Goal: Transaction & Acquisition: Subscribe to service/newsletter

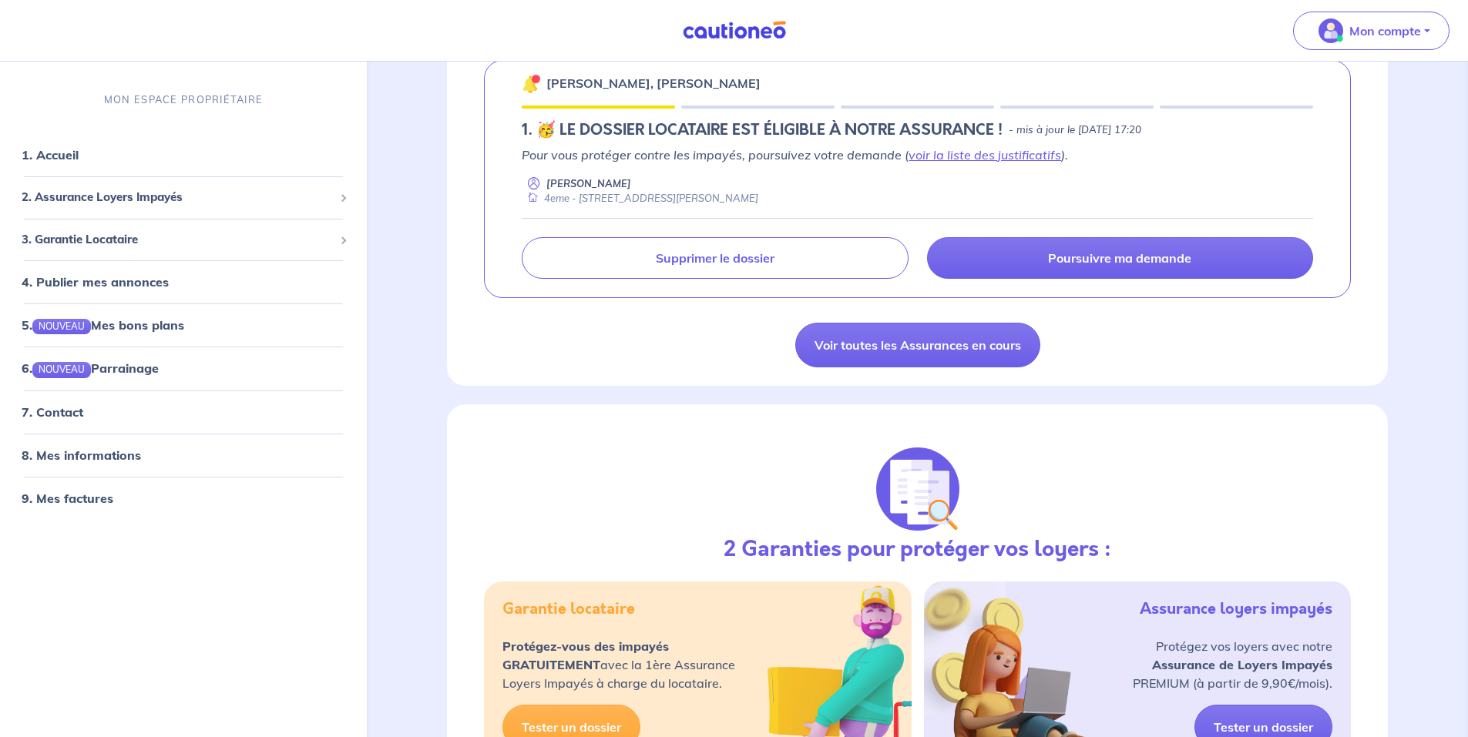
scroll to position [206, 0]
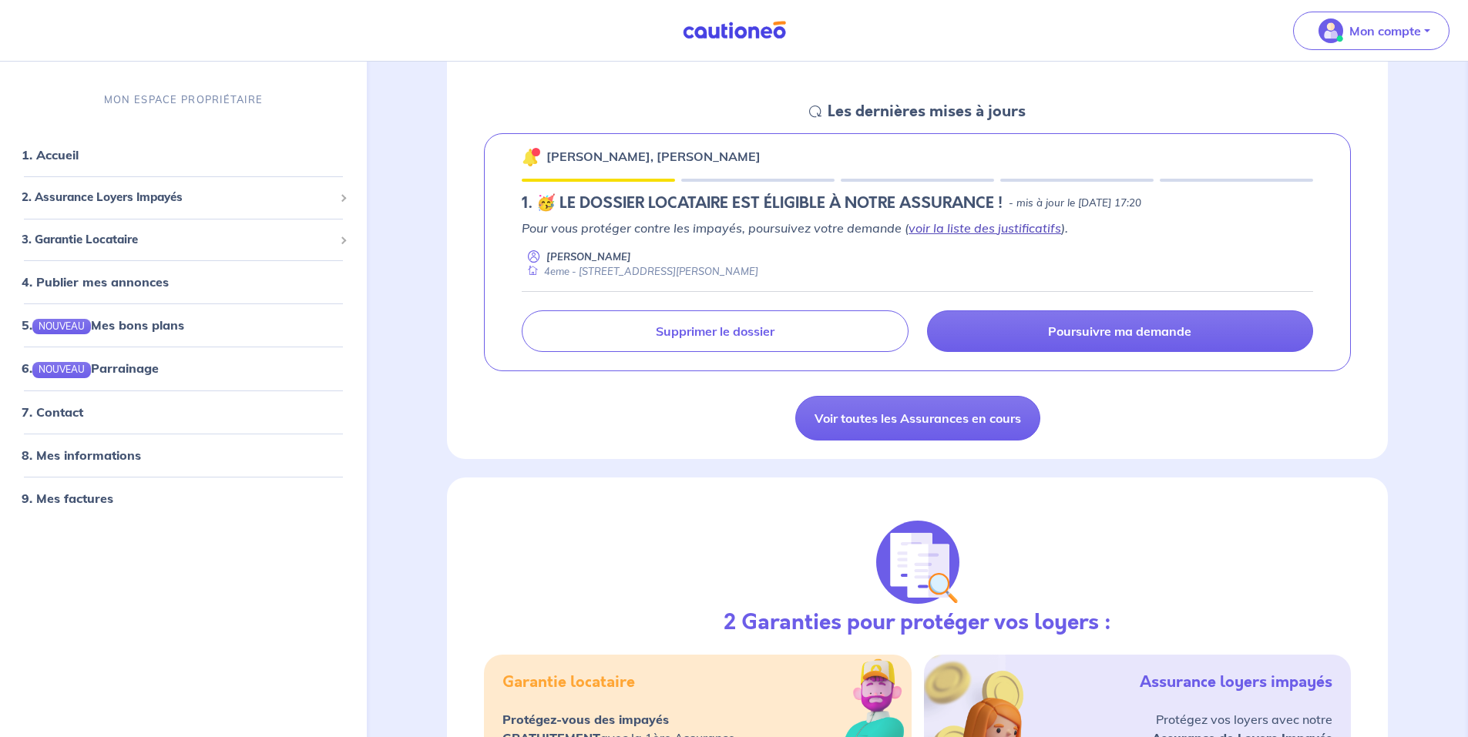
click at [962, 229] on link "voir la liste des justificatifs" at bounding box center [984, 227] width 153 height 15
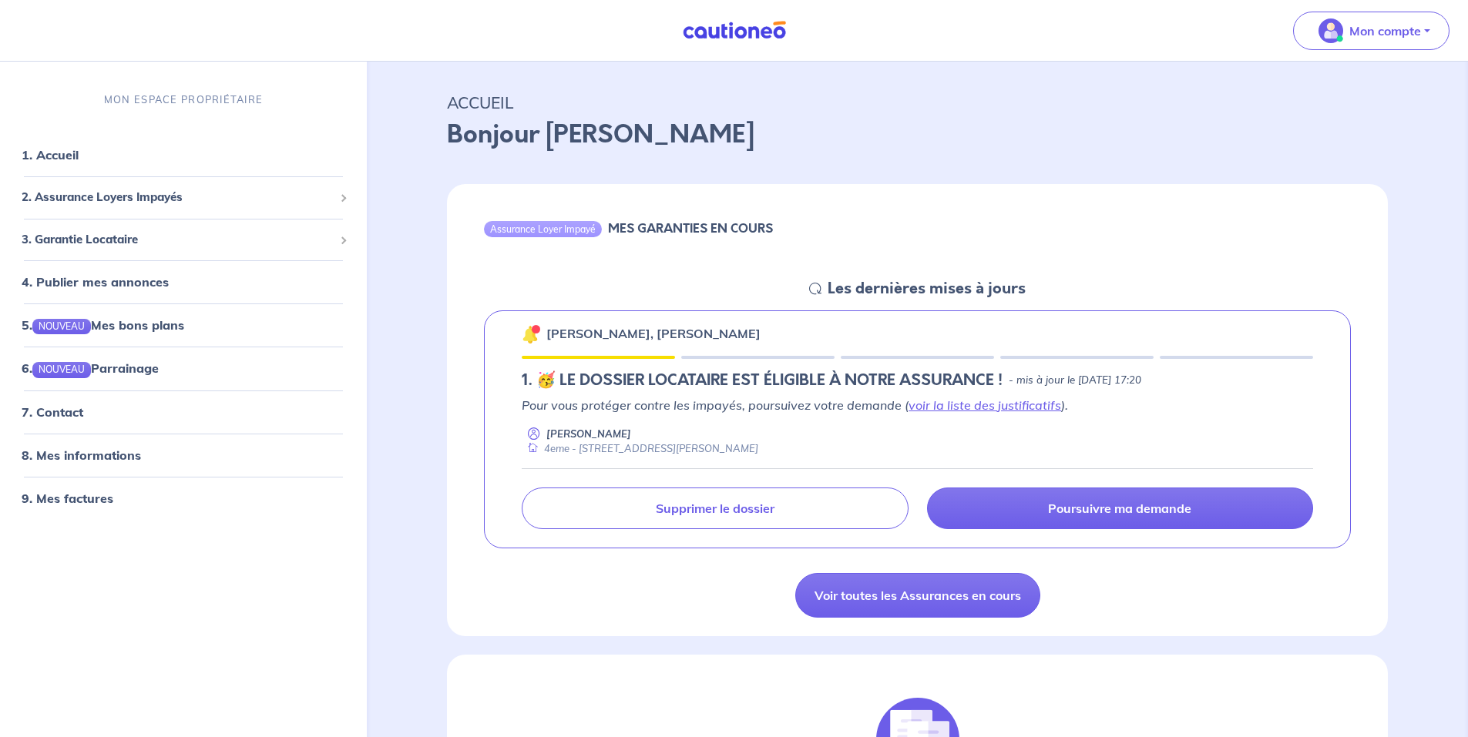
scroll to position [0, 0]
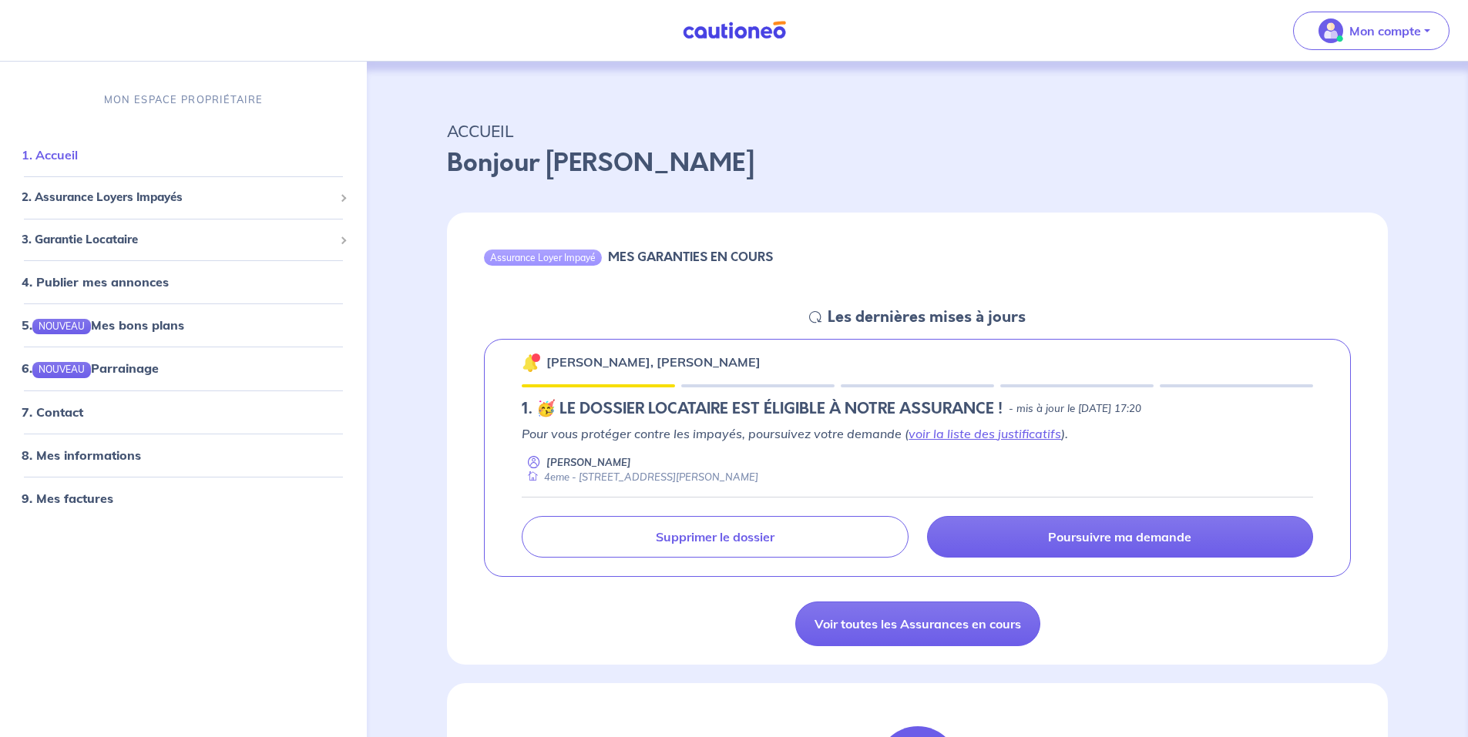
click at [68, 156] on link "1. Accueil" at bounding box center [50, 154] width 56 height 15
click at [113, 196] on span "2. Assurance Loyers Impayés" at bounding box center [178, 198] width 312 height 18
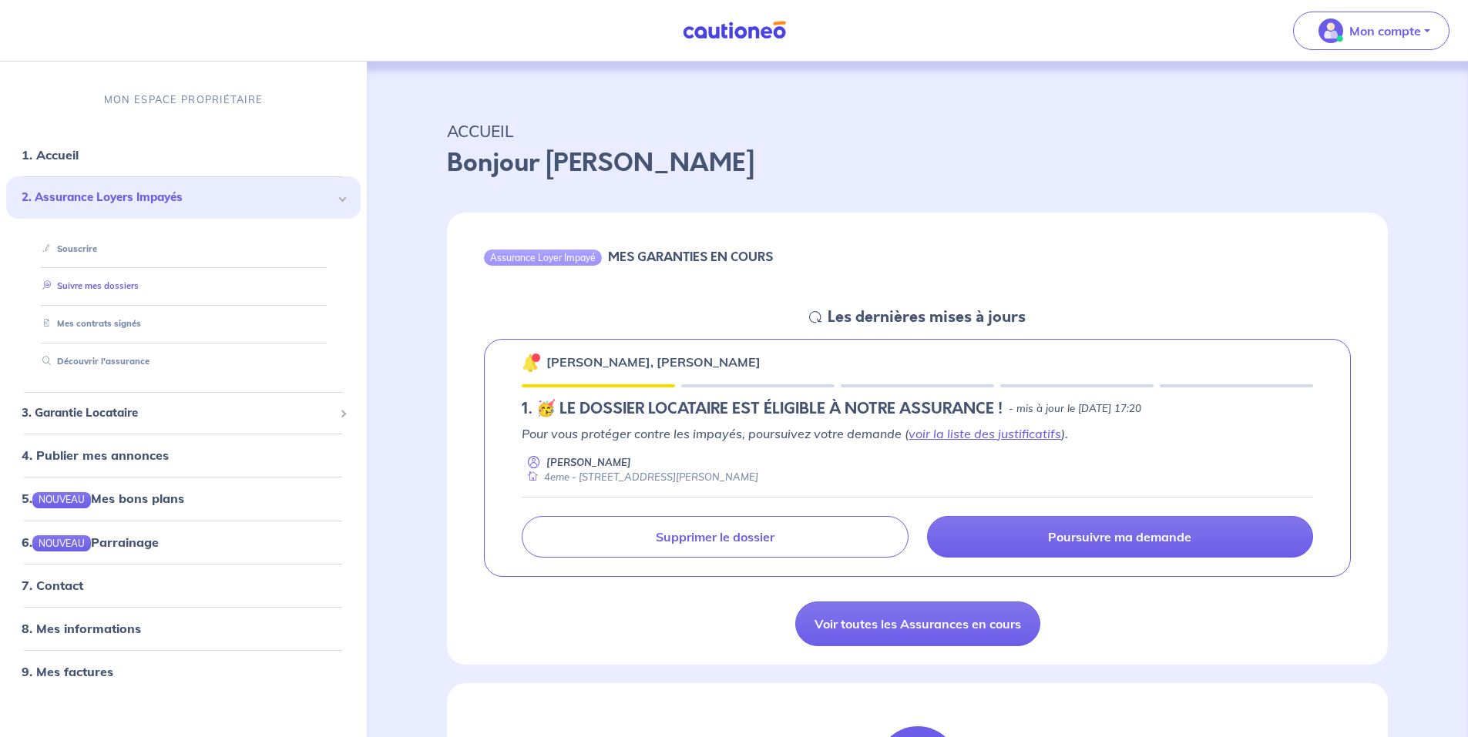
click at [98, 290] on link "Suivre mes dossiers" at bounding box center [87, 285] width 102 height 11
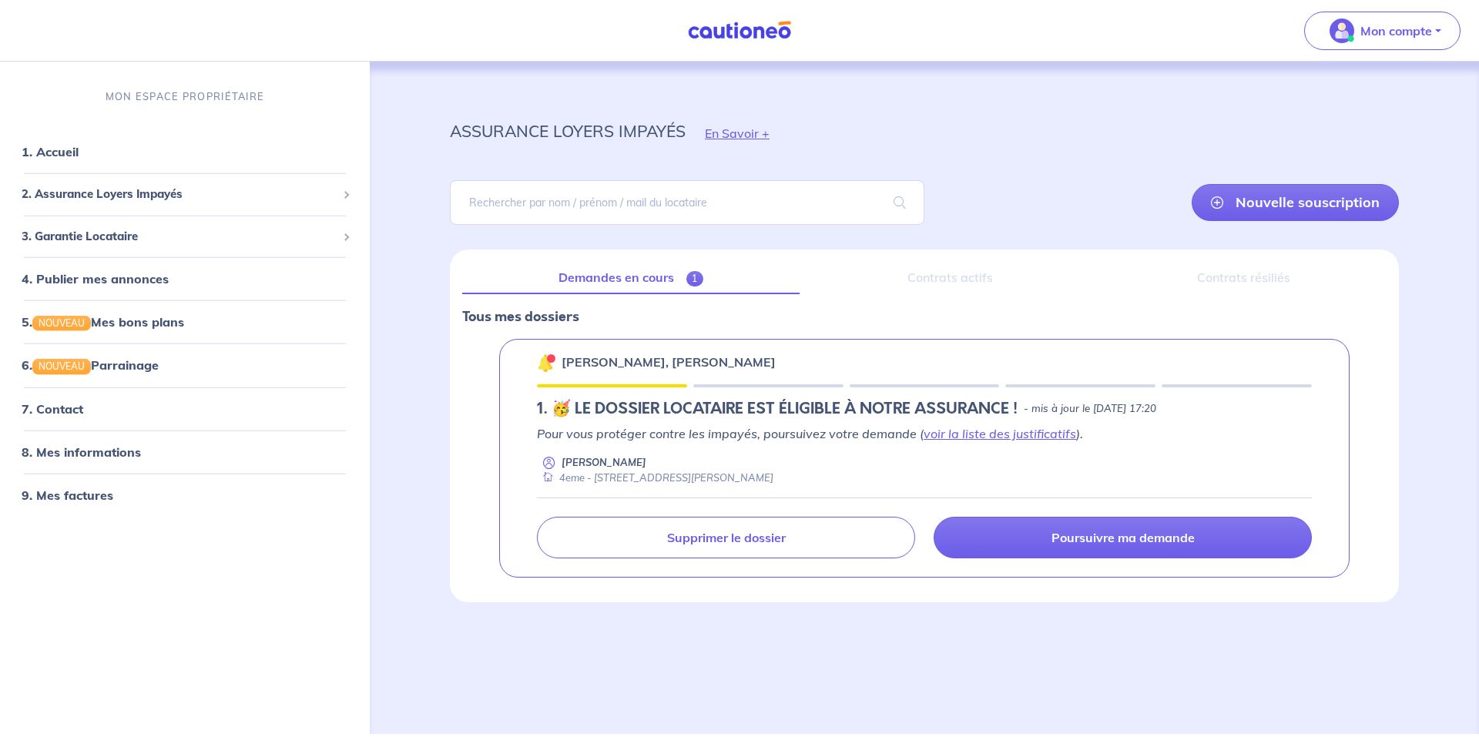
click at [545, 362] on img at bounding box center [546, 363] width 18 height 18
click at [1423, 32] on p "Mon compte" at bounding box center [1397, 31] width 72 height 18
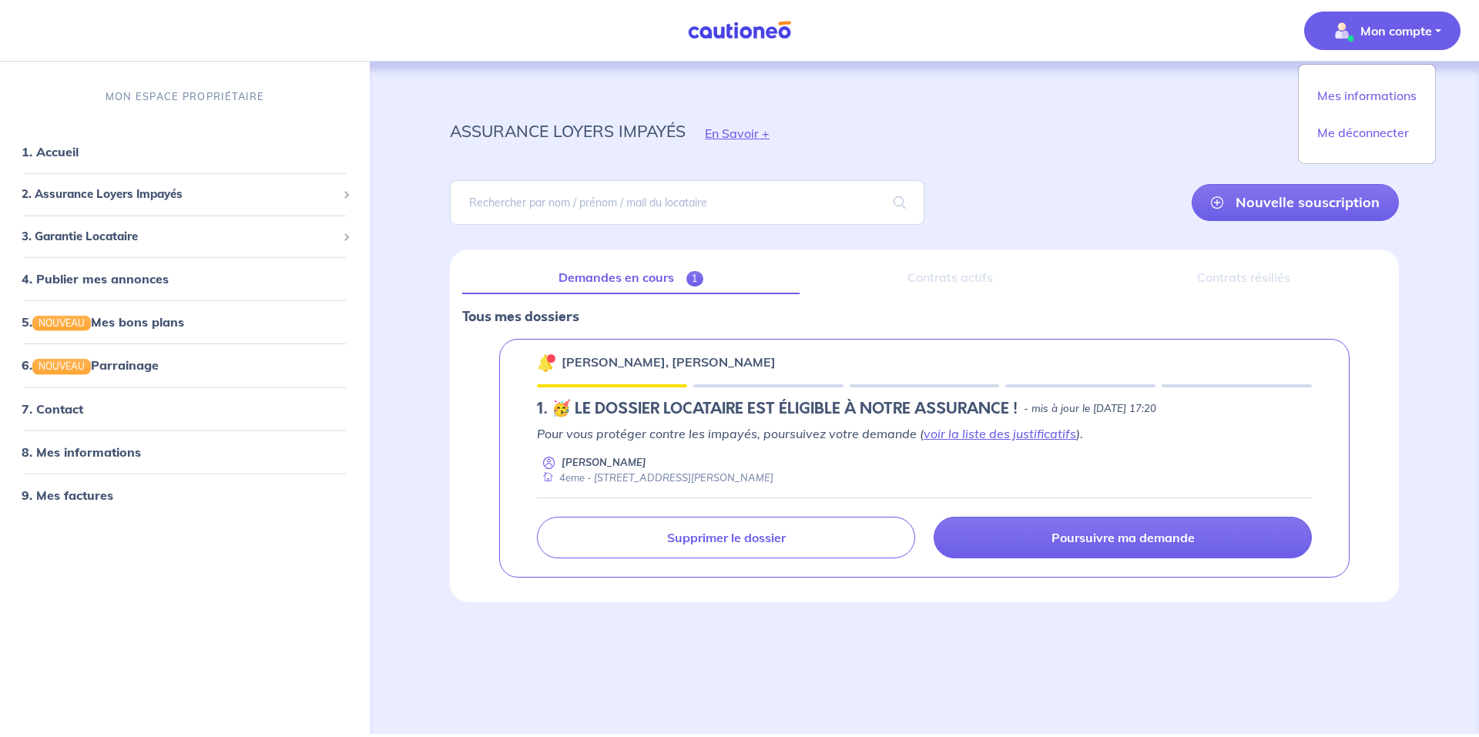
click at [1423, 32] on p "Mon compte" at bounding box center [1397, 31] width 72 height 18
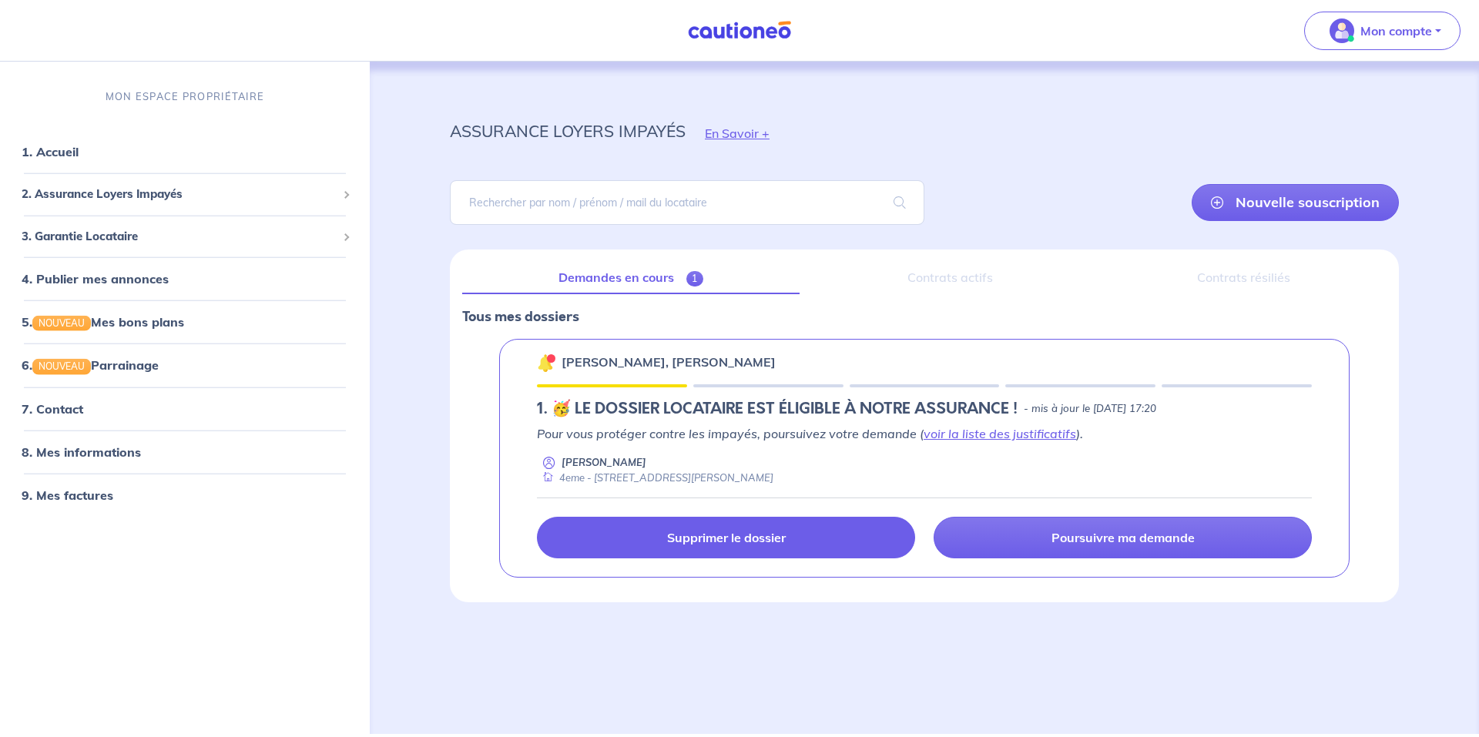
click at [766, 539] on p "Supprimer le dossier" at bounding box center [726, 537] width 119 height 15
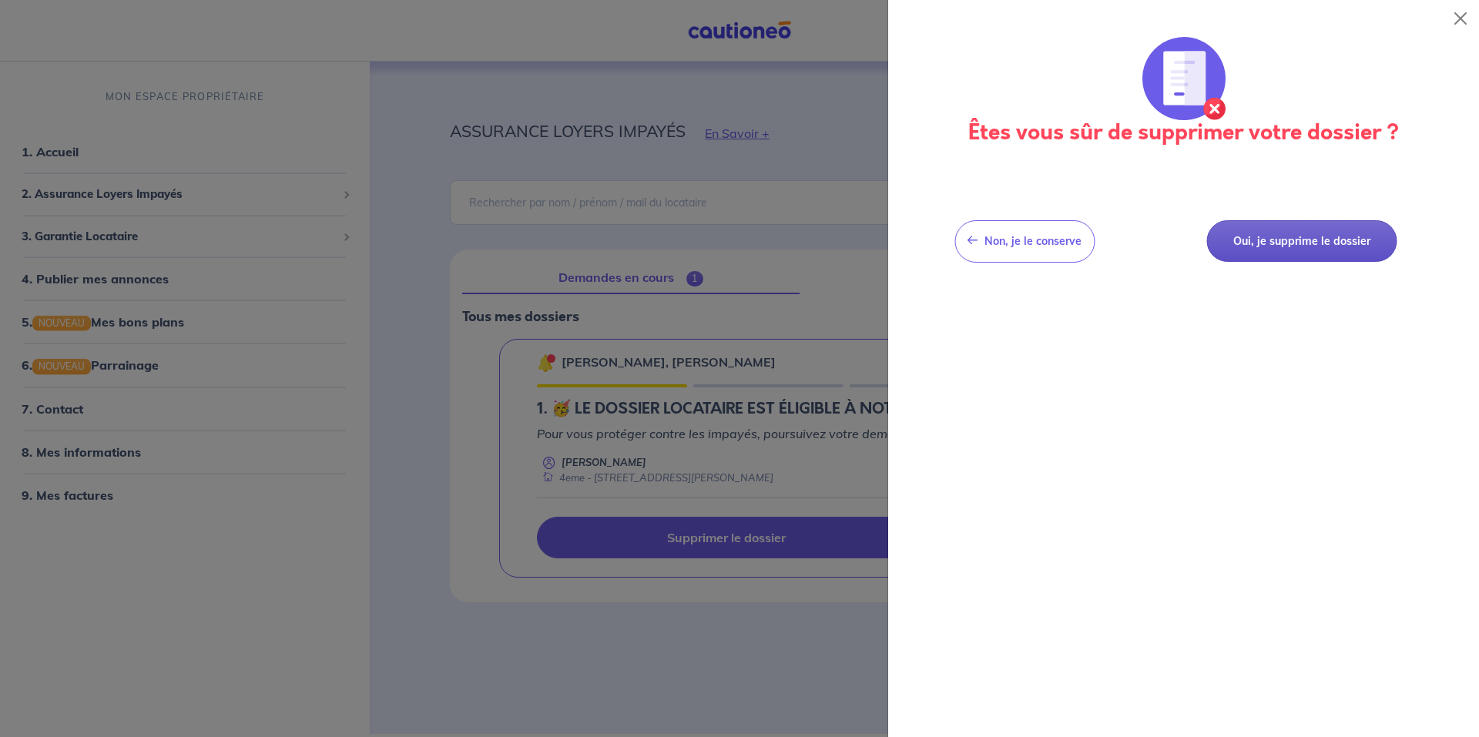
click at [1274, 246] on button "Oui, je supprime le dossier" at bounding box center [1302, 241] width 190 height 42
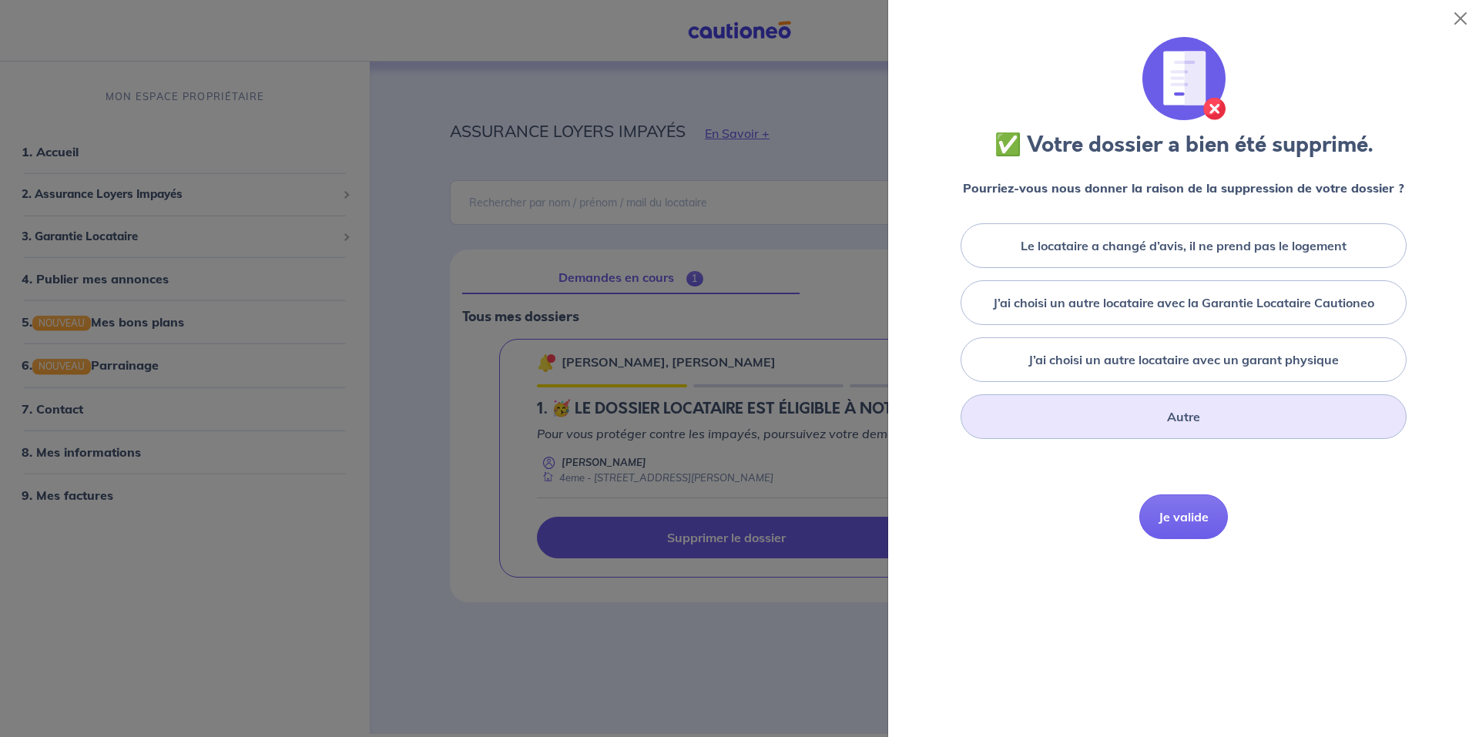
click at [1100, 418] on div "Autre" at bounding box center [1184, 417] width 446 height 45
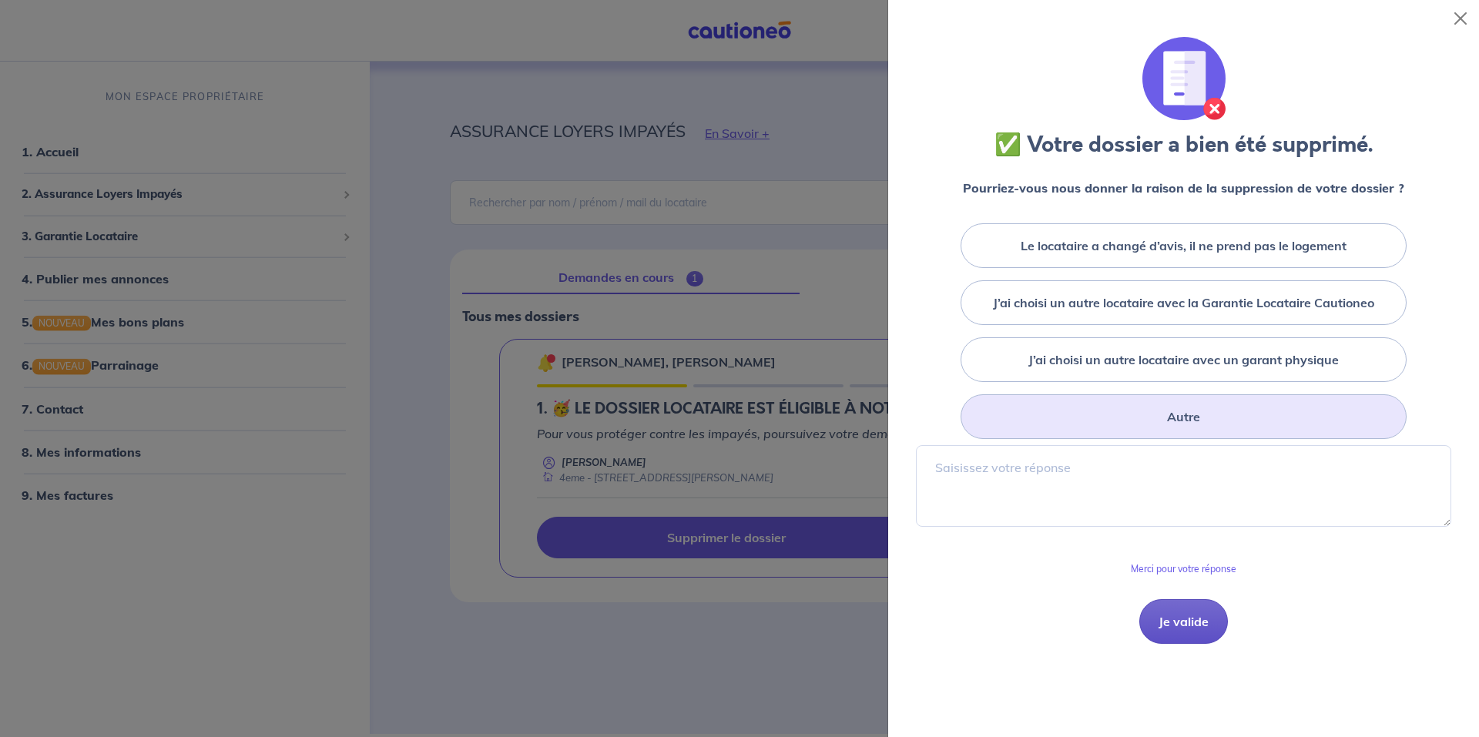
click at [1157, 608] on button "Je valide" at bounding box center [1184, 621] width 89 height 45
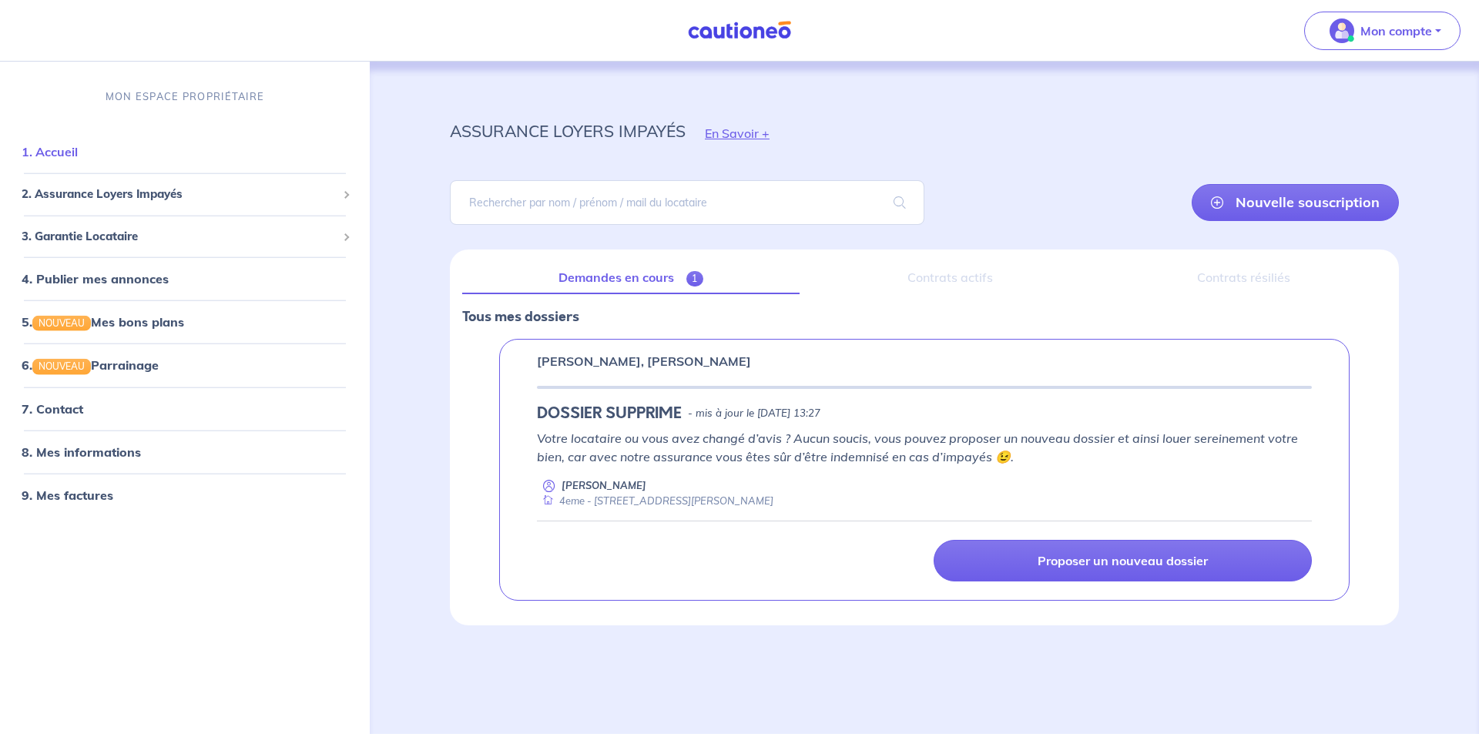
click at [63, 152] on link "1. Accueil" at bounding box center [50, 151] width 56 height 15
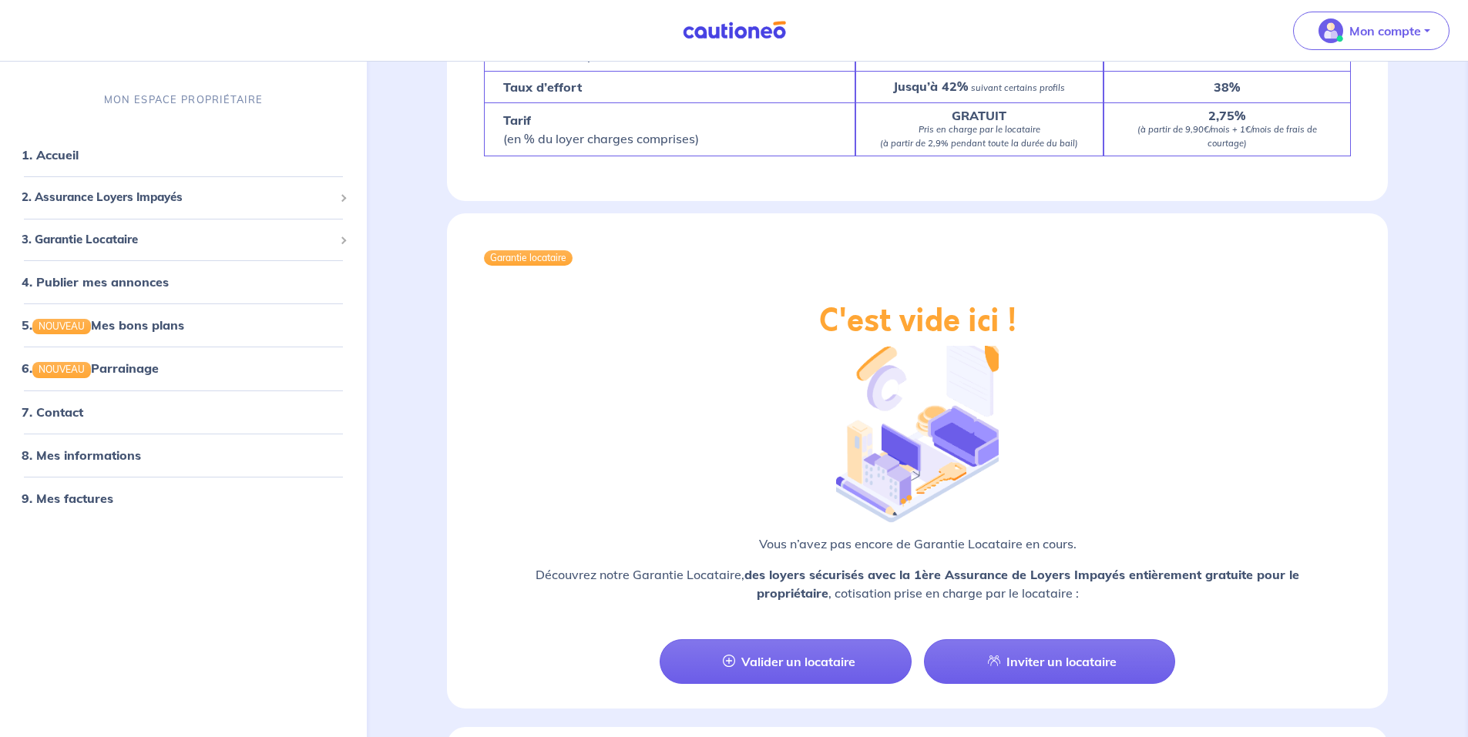
scroll to position [1526, 0]
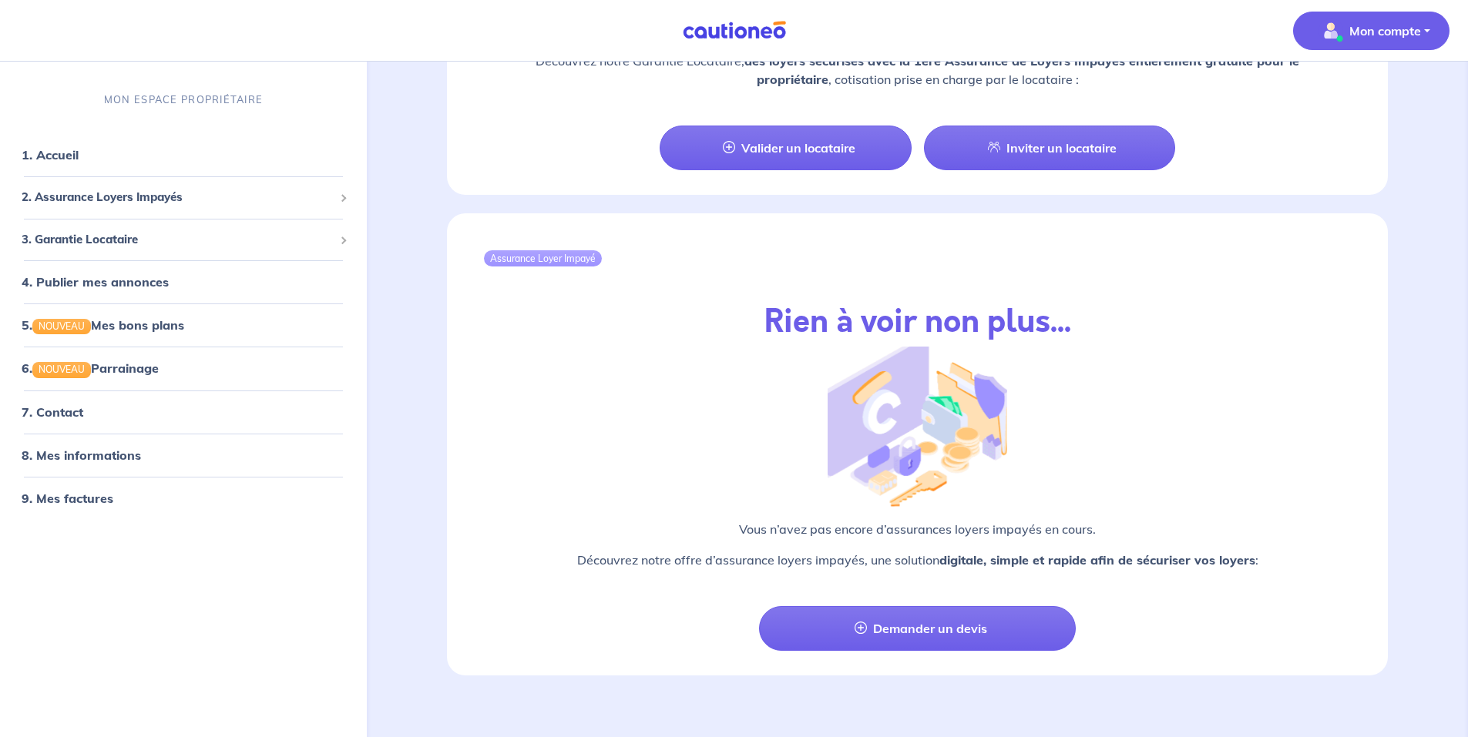
click at [1432, 36] on button "Mon compte" at bounding box center [1371, 31] width 156 height 39
click at [1382, 93] on link "Mes informations" at bounding box center [1356, 95] width 124 height 25
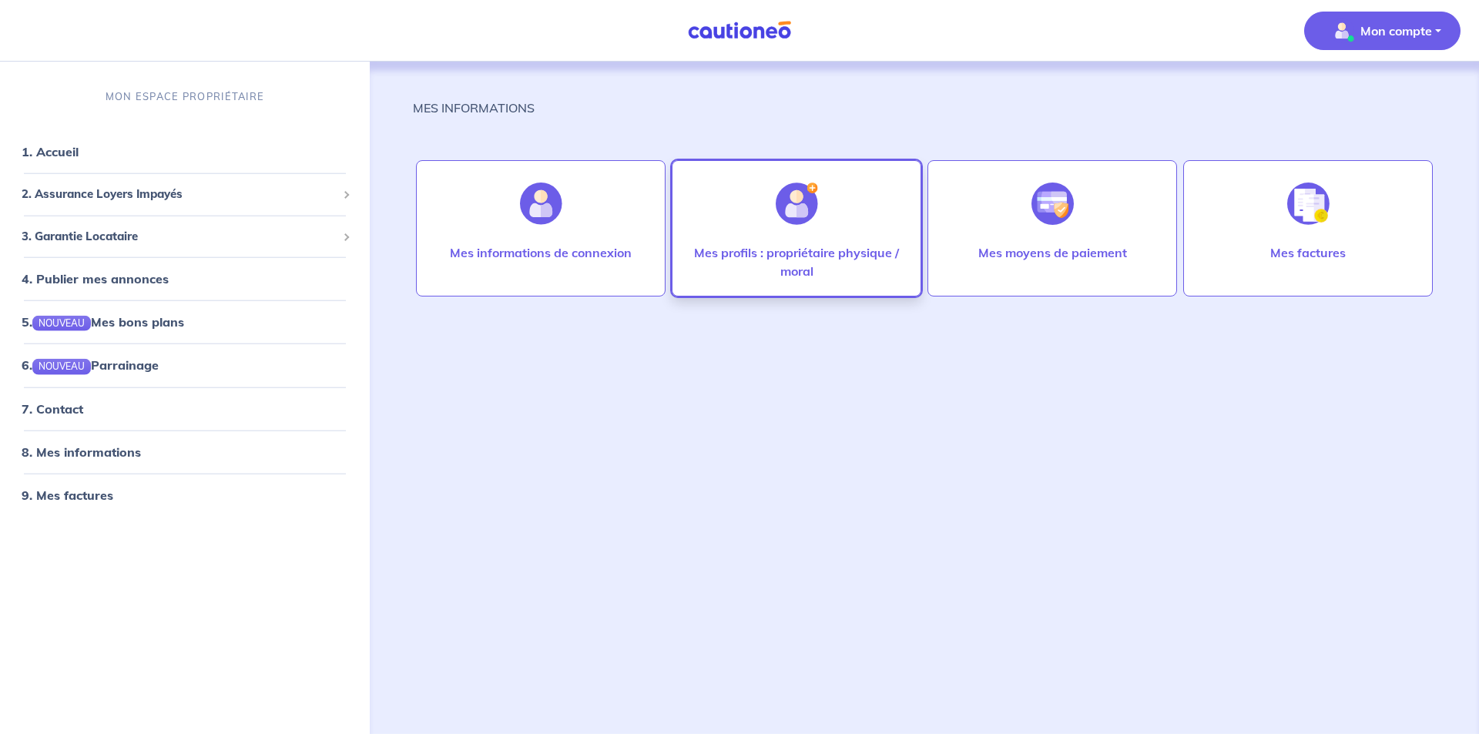
click at [815, 225] on div at bounding box center [797, 203] width 67 height 79
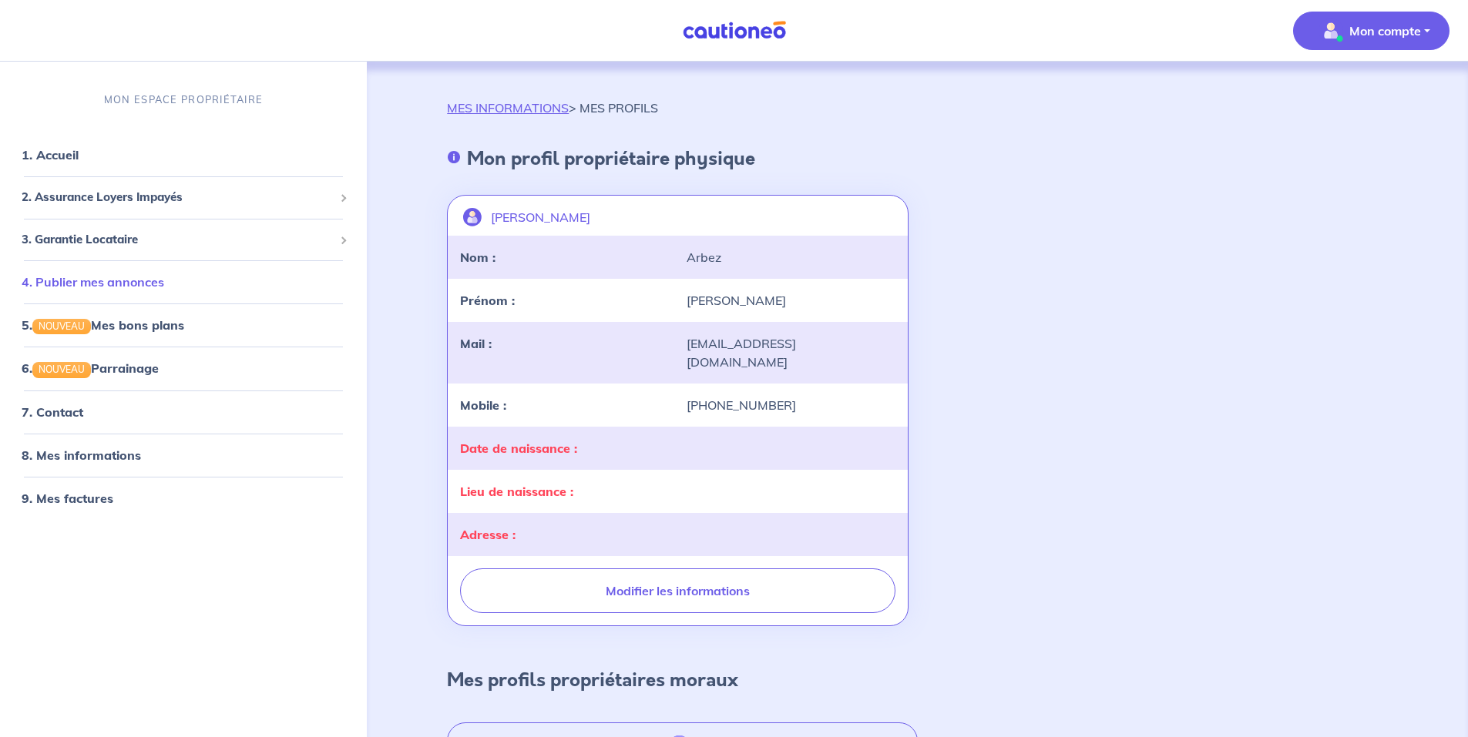
click at [155, 276] on link "4. Publier mes annonces" at bounding box center [93, 281] width 143 height 15
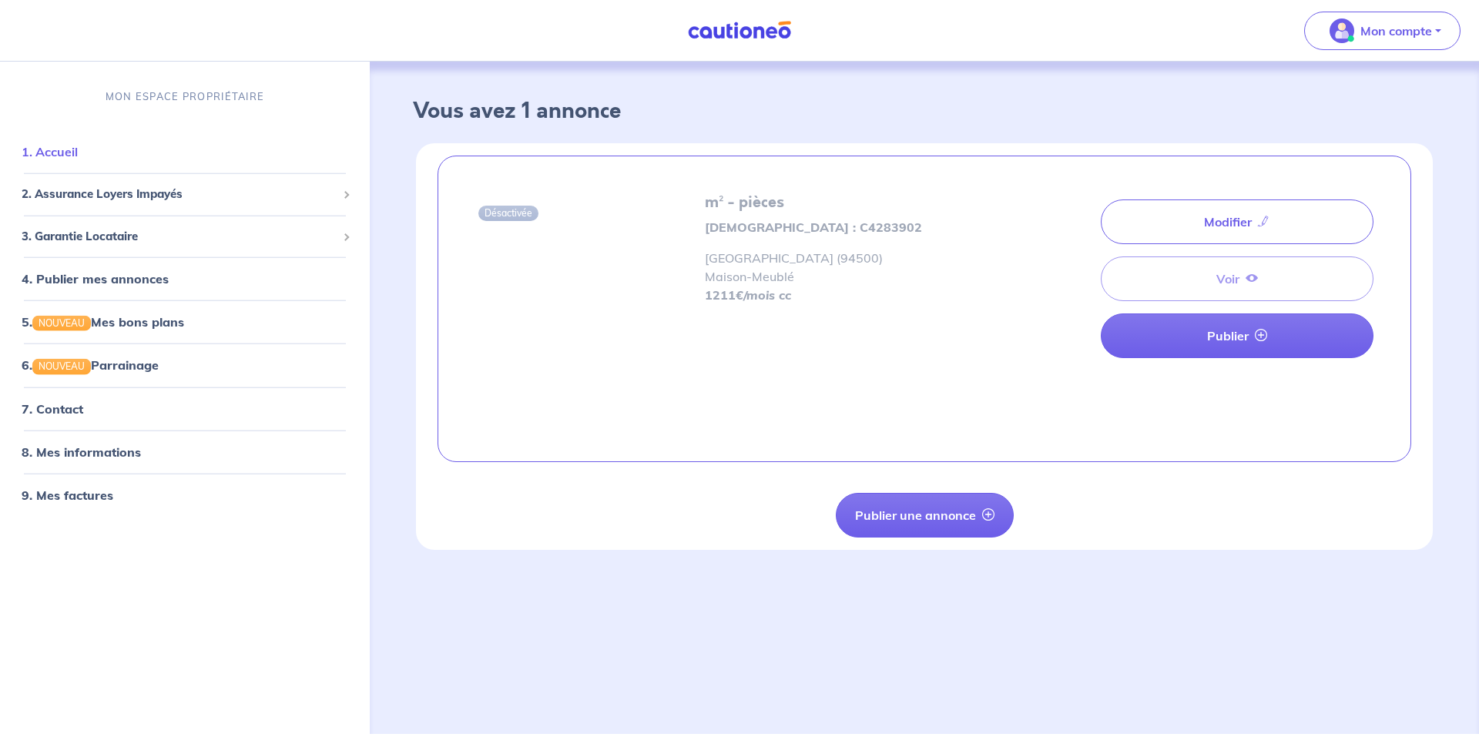
click at [62, 145] on link "1. Accueil" at bounding box center [50, 151] width 56 height 15
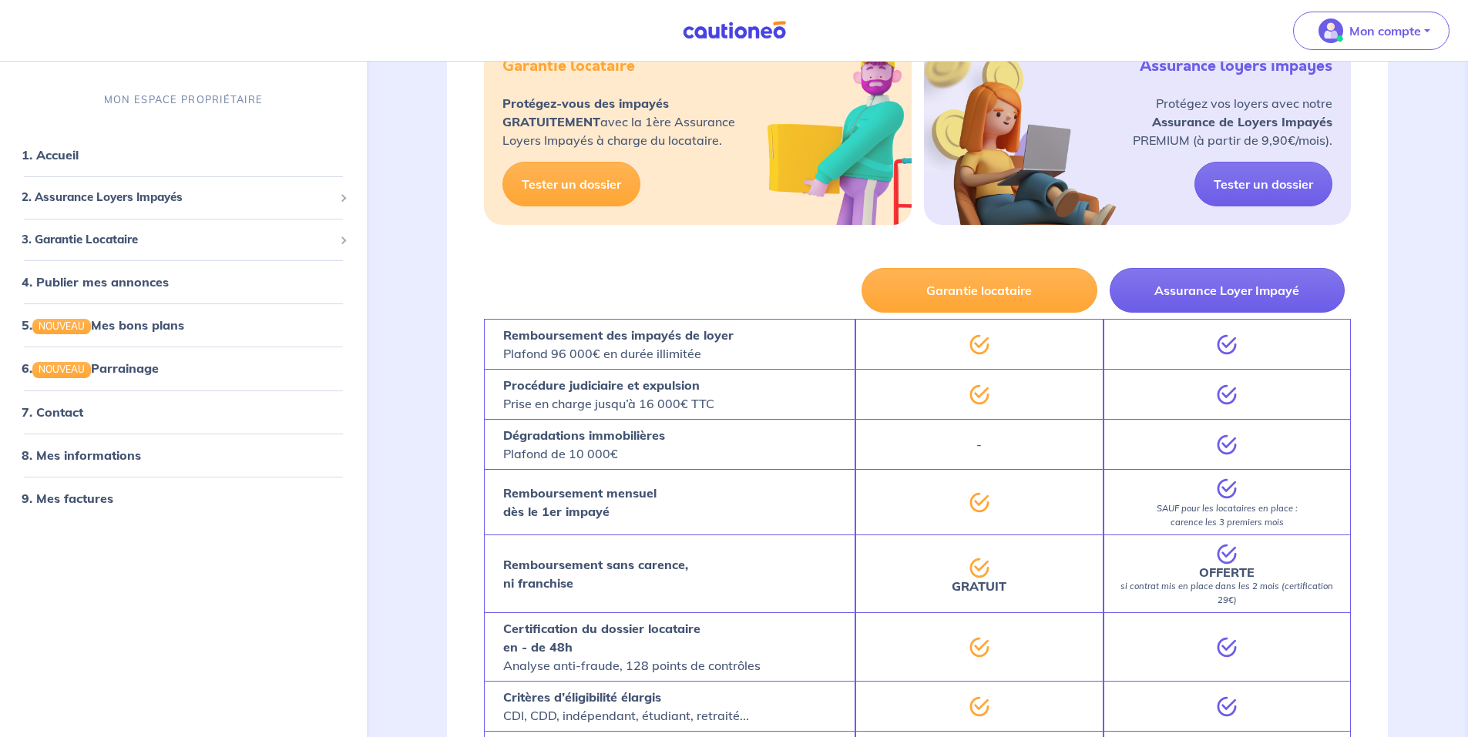
scroll to position [385, 0]
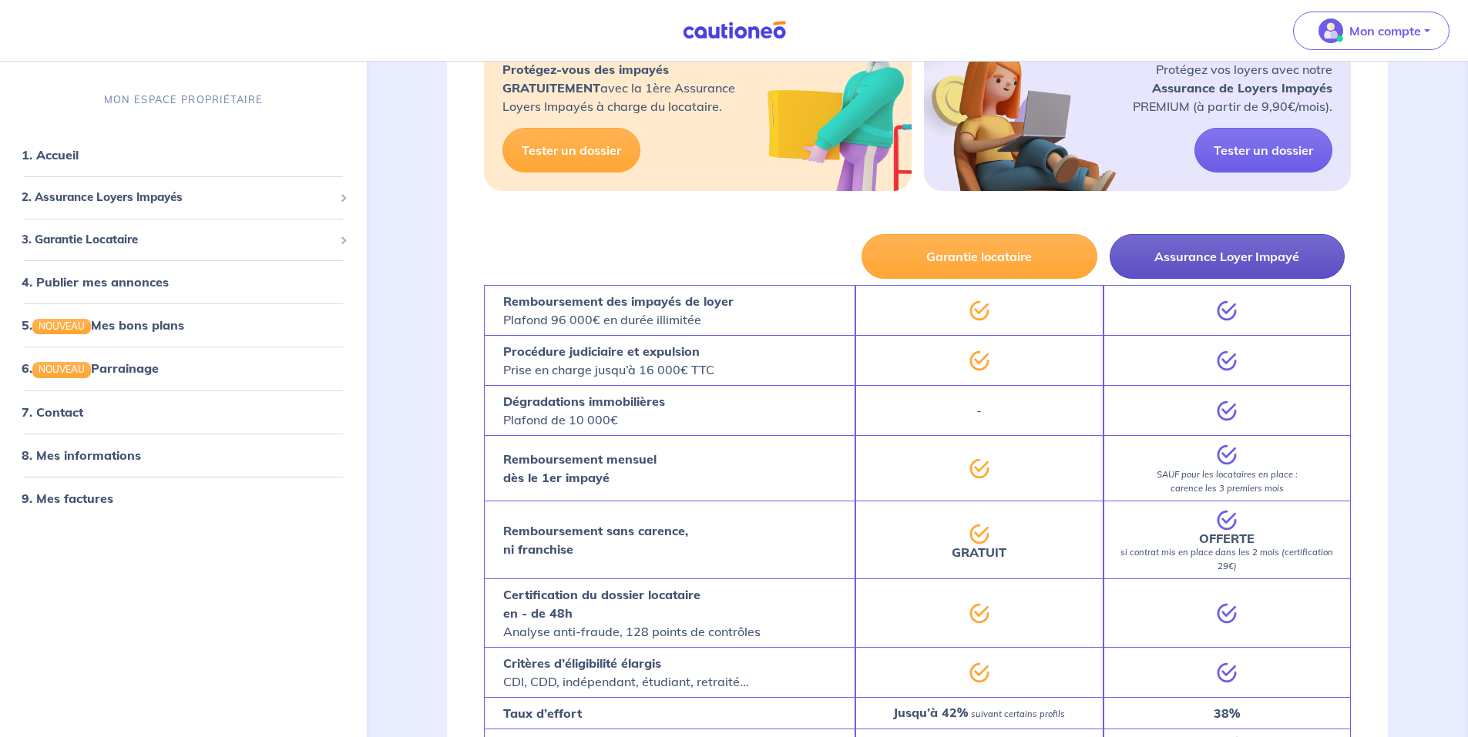
click at [1214, 257] on button "Assurance Loyer Impayé" at bounding box center [1227, 256] width 235 height 45
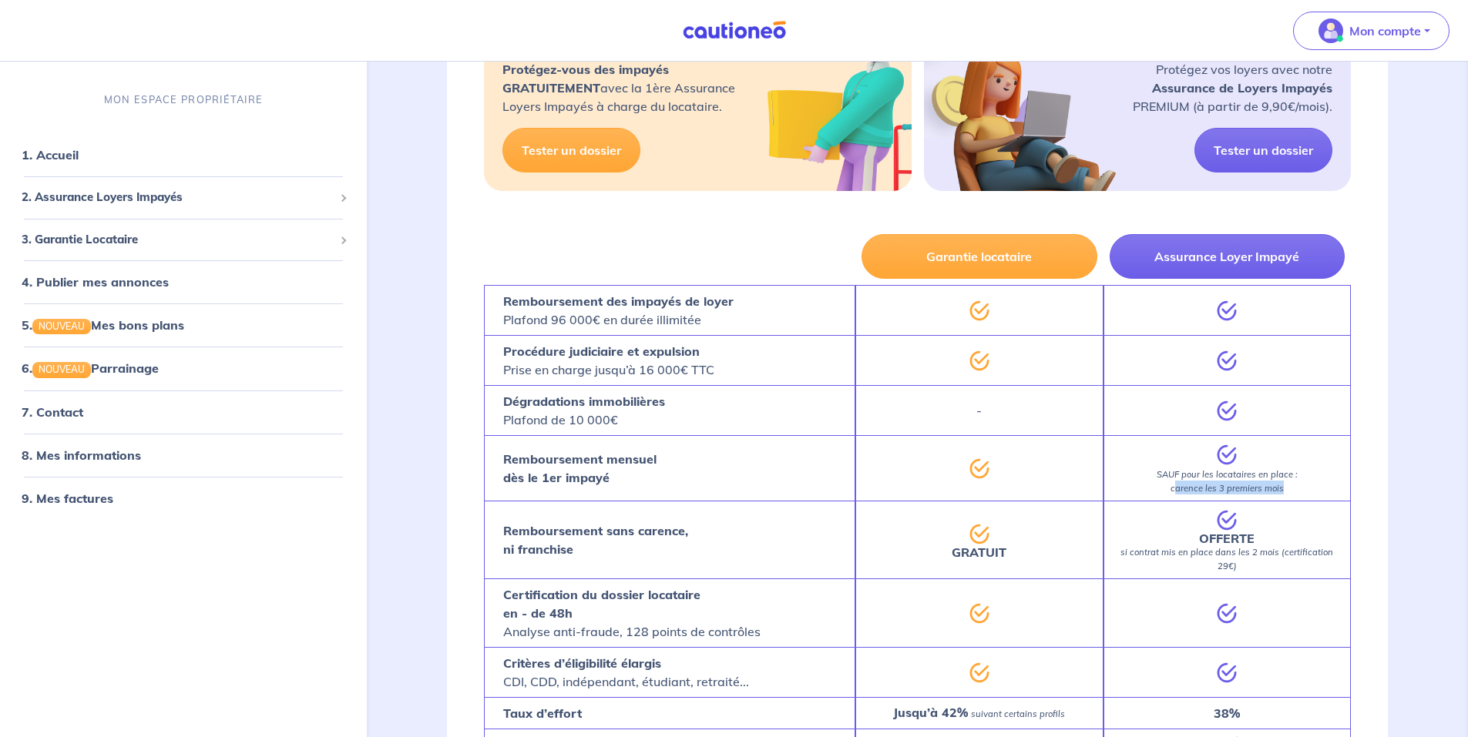
drag, startPoint x: 1175, startPoint y: 485, endPoint x: 1305, endPoint y: 489, distance: 130.3
click at [1305, 489] on div "SAUF pour les locataires en place : carence les 3 premiers mois" at bounding box center [1226, 467] width 247 height 65
drag, startPoint x: 1127, startPoint y: 549, endPoint x: 1321, endPoint y: 546, distance: 195.0
click at [1316, 542] on p "OFFERTE si contrat mis en place dans les 2 mois (certification 29€)" at bounding box center [1226, 552] width 233 height 40
click at [1191, 524] on div "OFFERTE si contrat mis en place dans les 2 mois (certification 29€)" at bounding box center [1226, 540] width 247 height 78
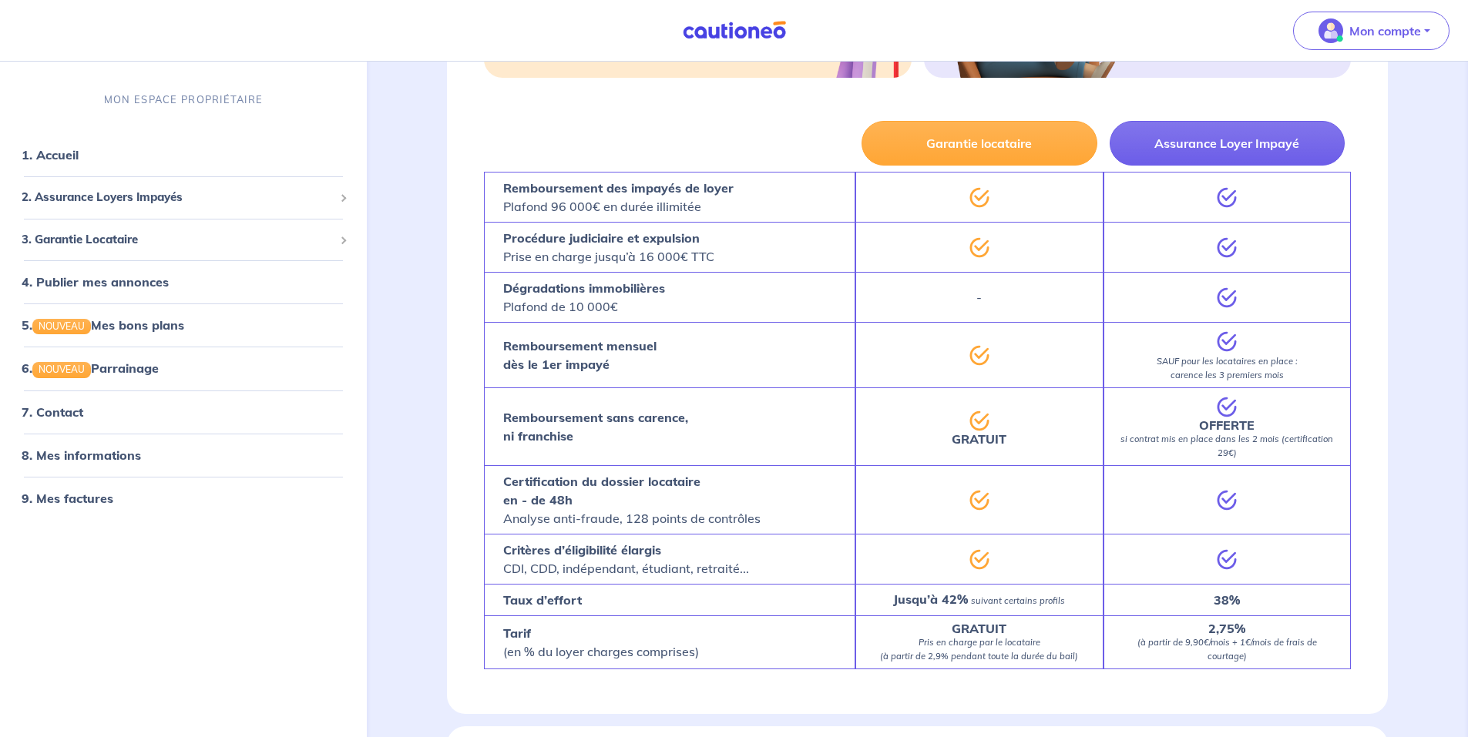
scroll to position [539, 0]
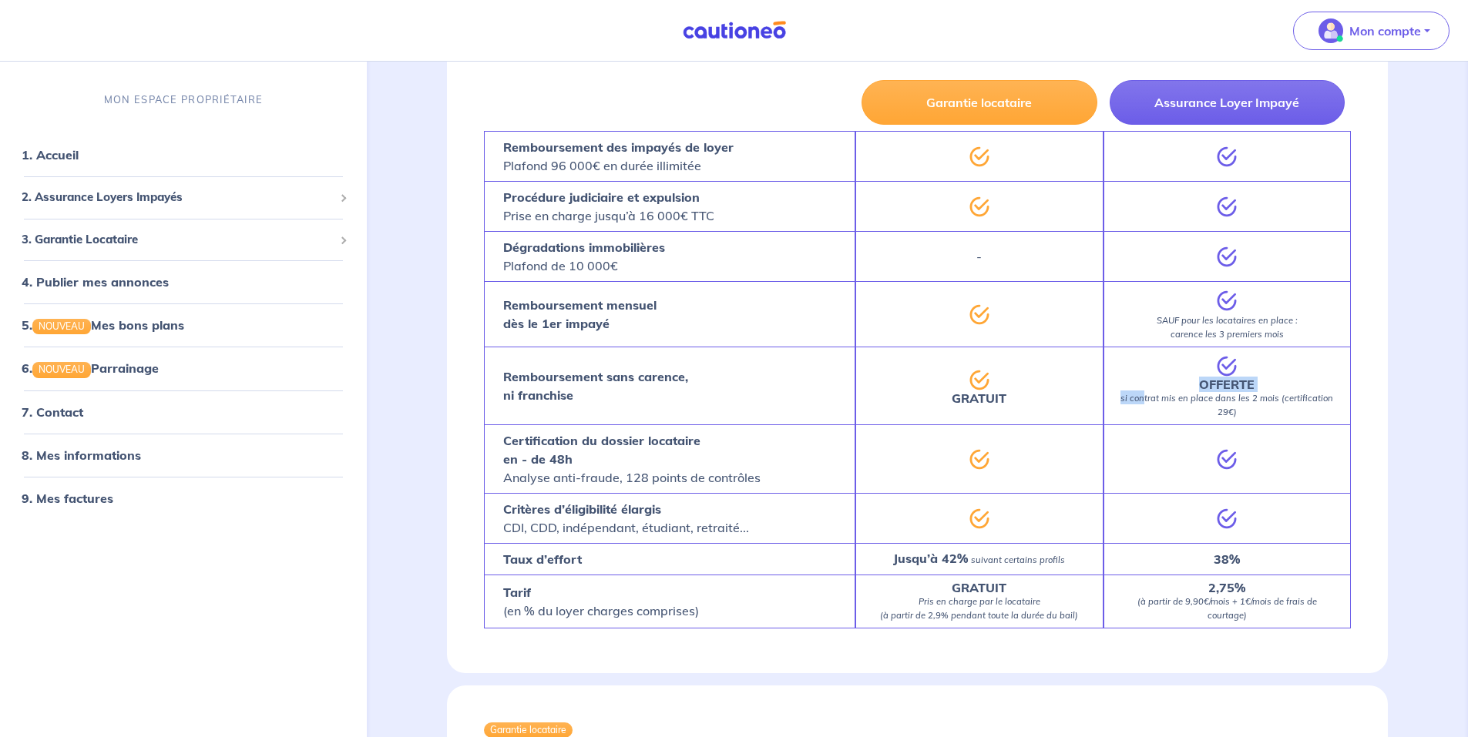
drag, startPoint x: 1135, startPoint y: 396, endPoint x: 1265, endPoint y: 378, distance: 131.5
click at [1269, 387] on p "OFFERTE si contrat mis en place dans les 2 mois (certification 29€)" at bounding box center [1226, 398] width 233 height 40
click at [1221, 363] on icon at bounding box center [1226, 366] width 18 height 18
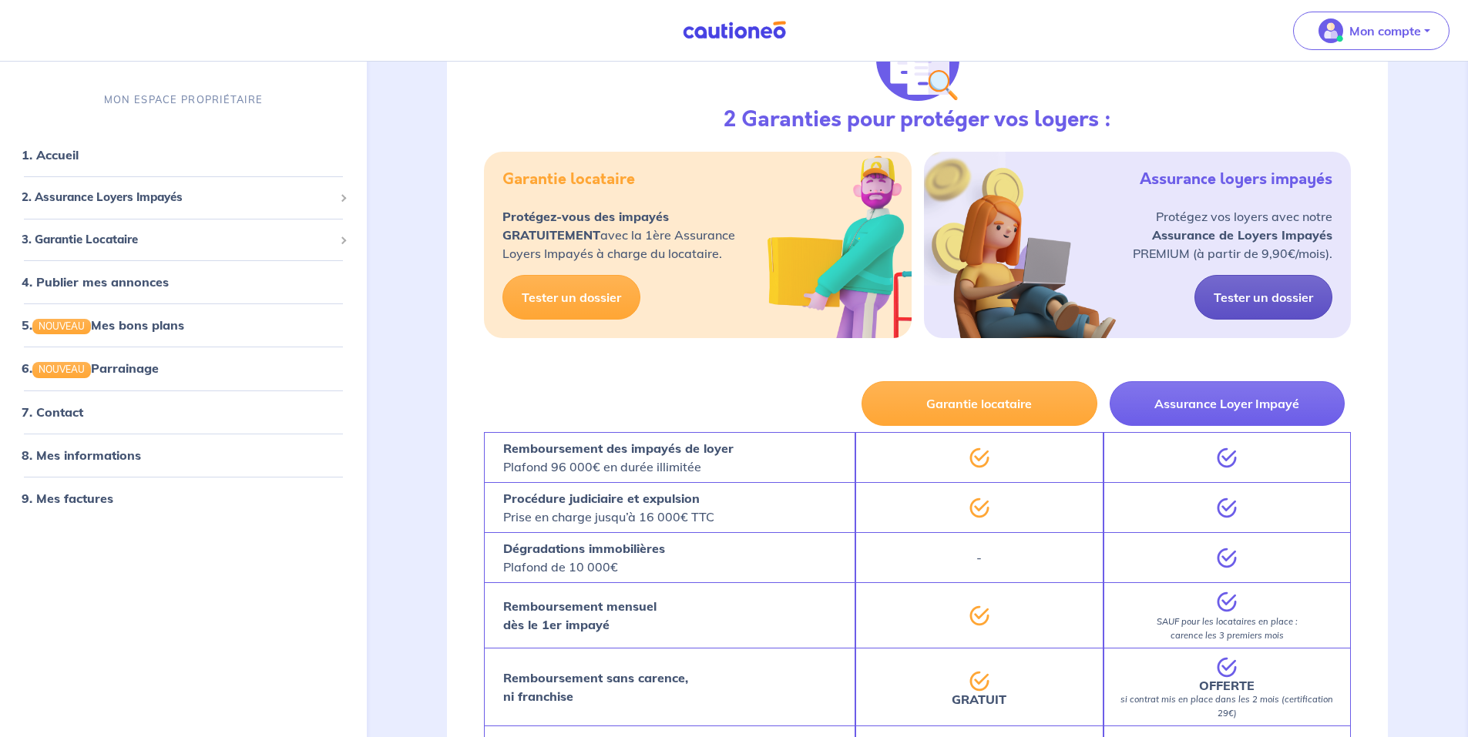
scroll to position [231, 0]
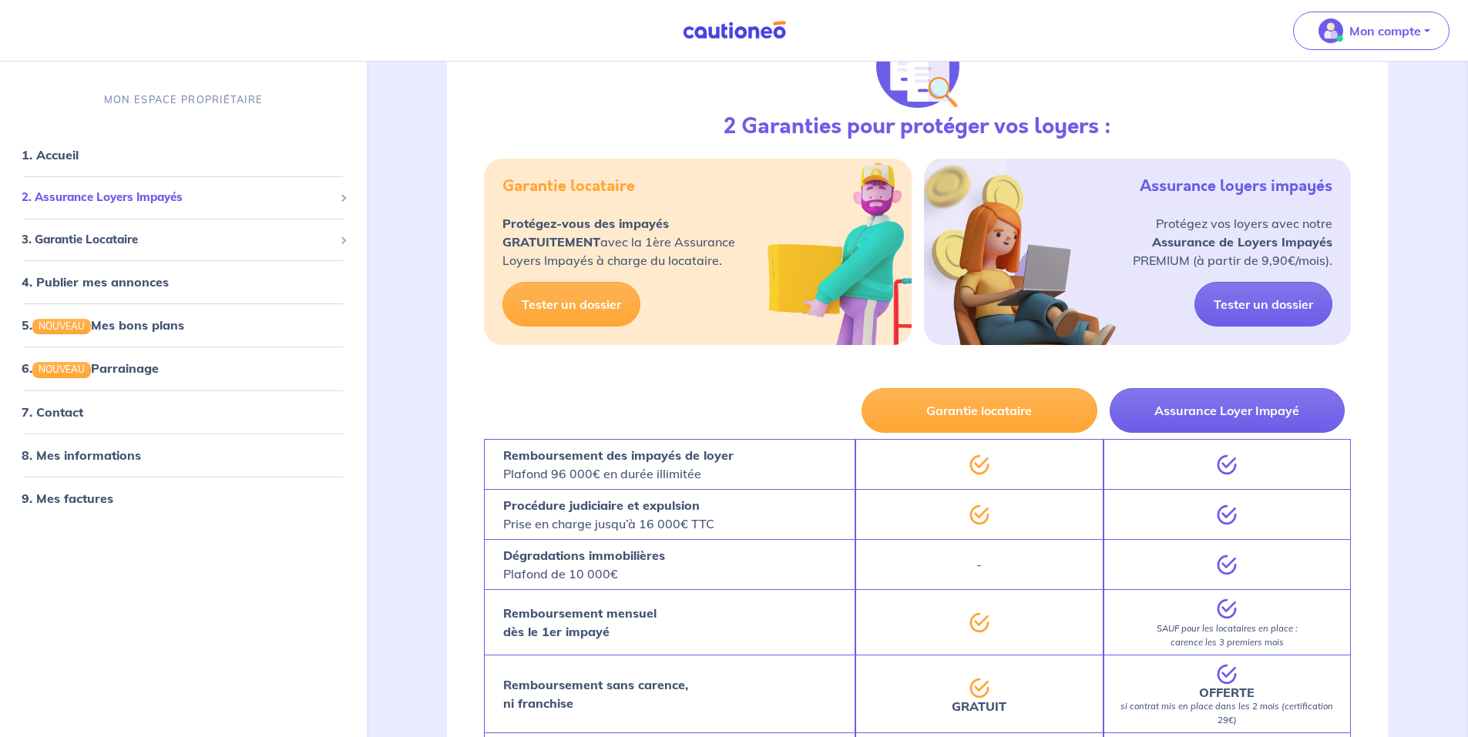
click at [89, 196] on span "2. Assurance Loyers Impayés" at bounding box center [178, 198] width 312 height 18
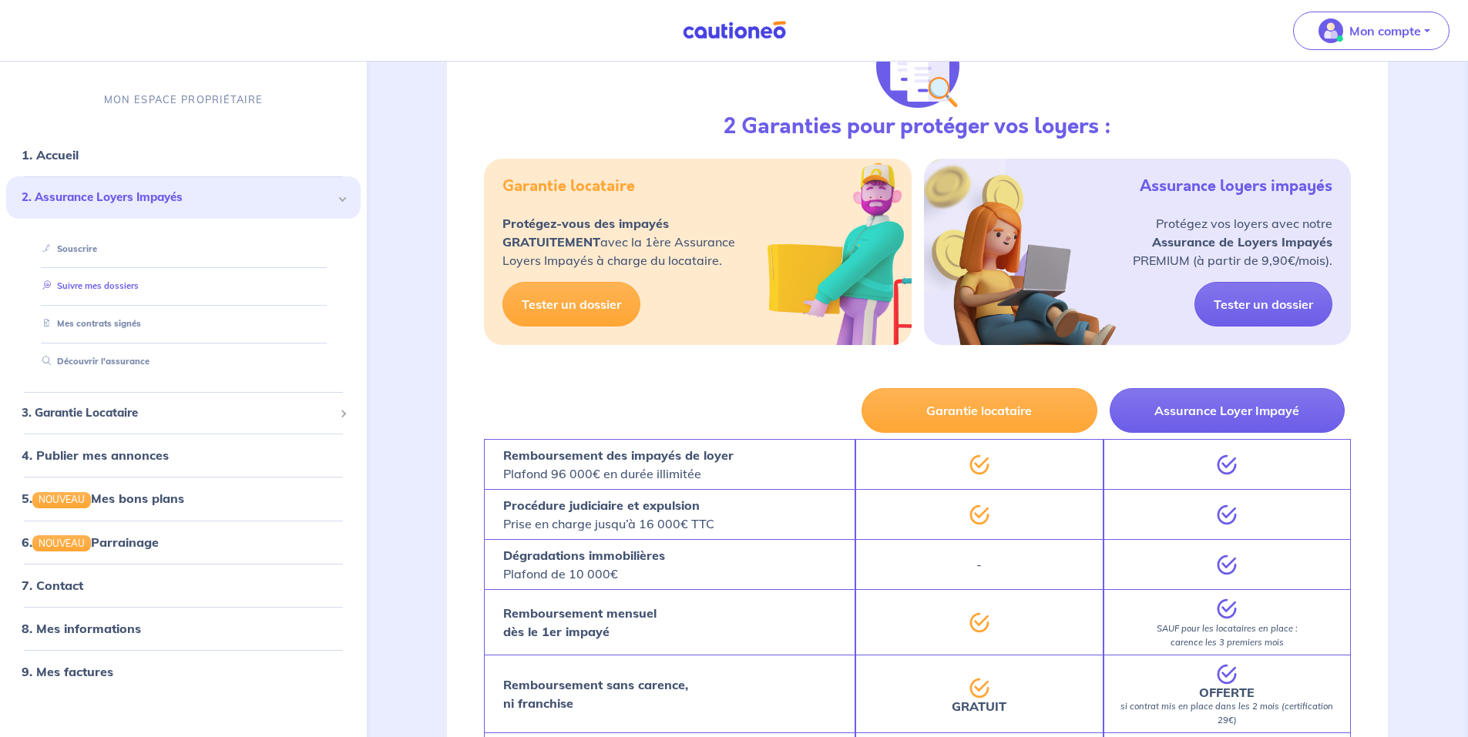
click at [89, 287] on link "Suivre mes dossiers" at bounding box center [87, 285] width 102 height 11
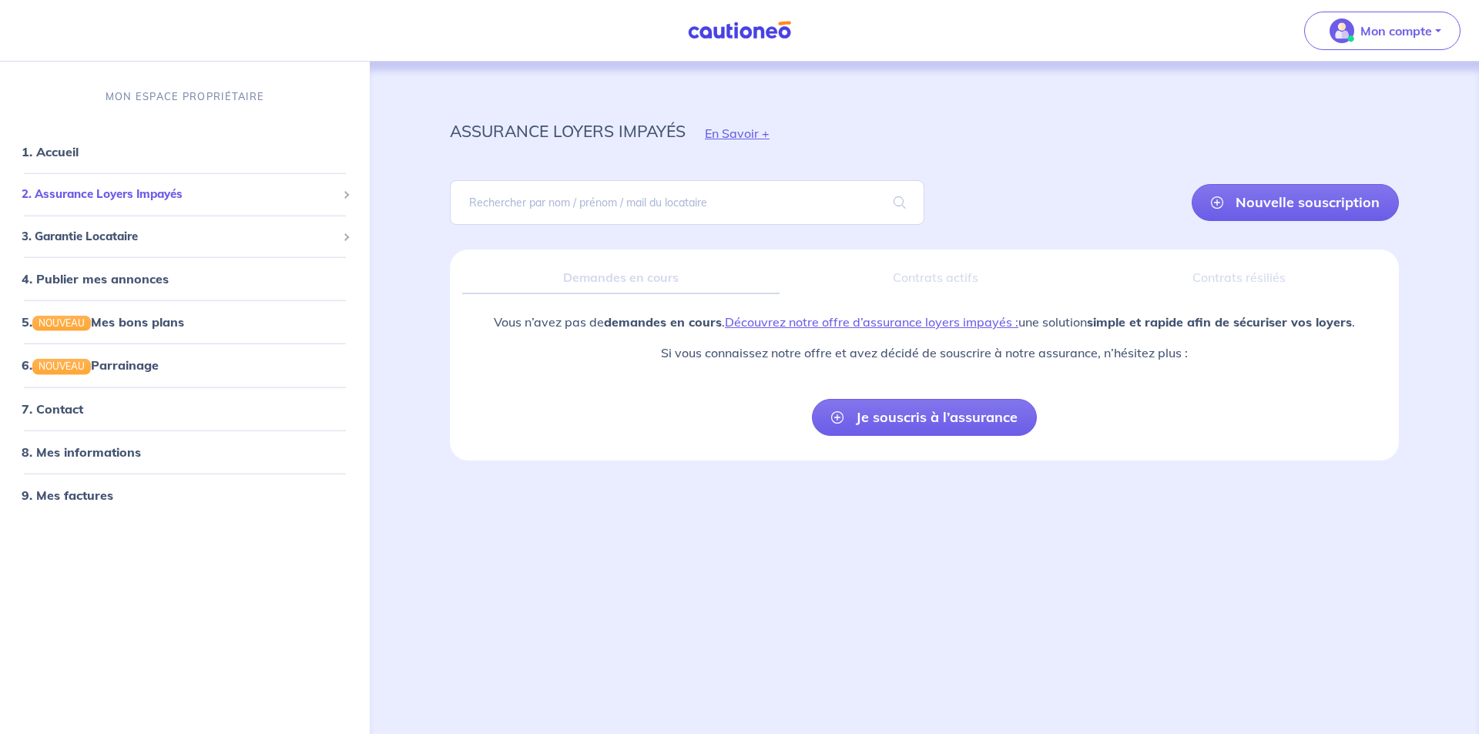
click at [74, 204] on div "2. Assurance Loyers Impayés" at bounding box center [185, 195] width 358 height 30
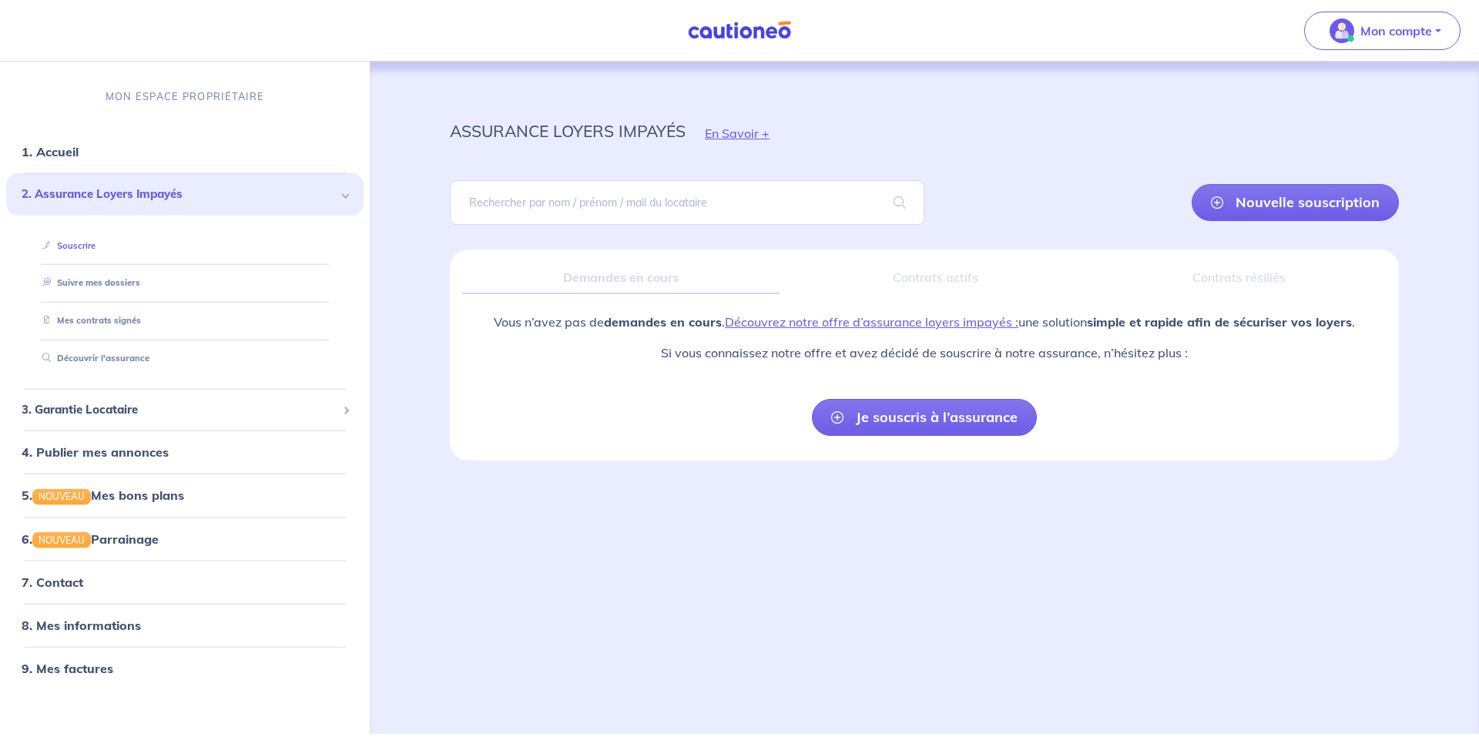
click at [69, 243] on link "Souscrire" at bounding box center [65, 245] width 59 height 11
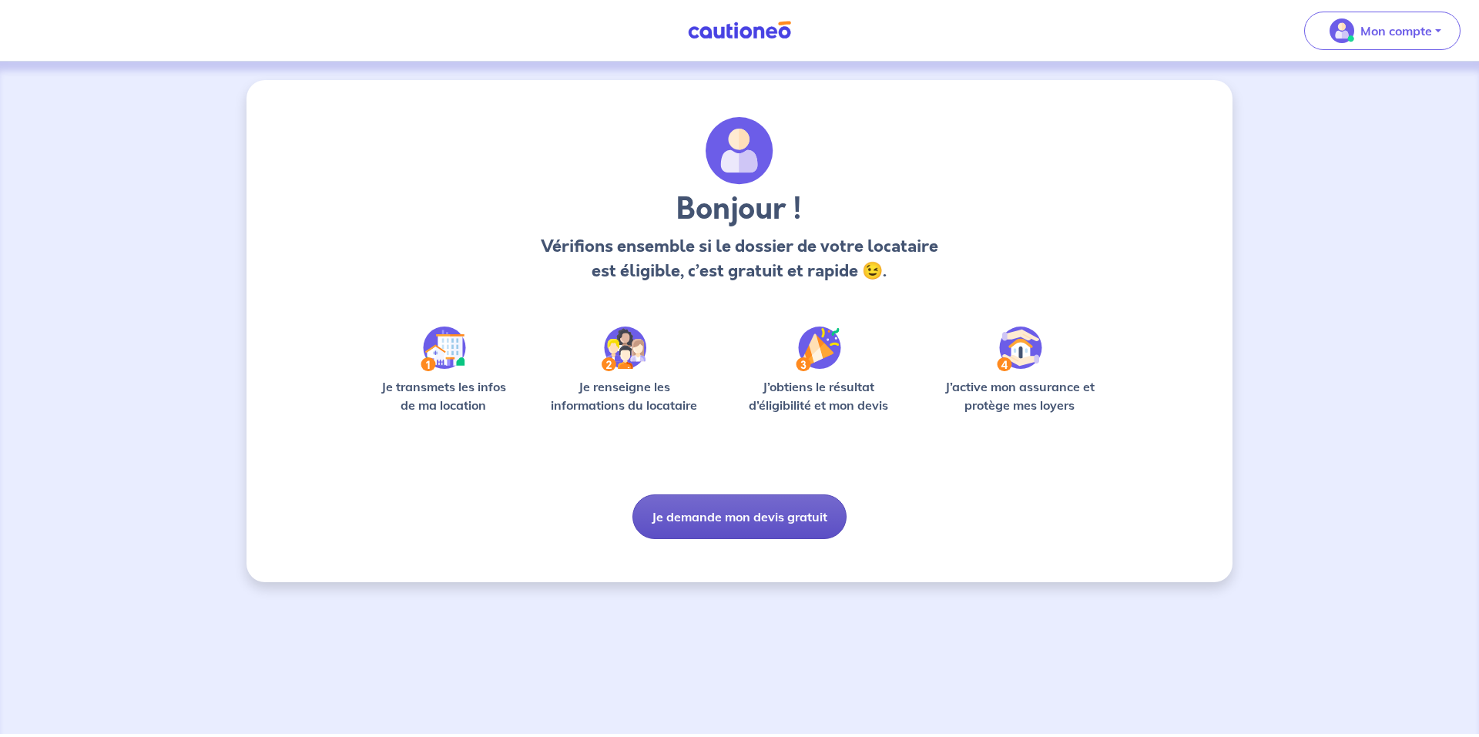
click at [693, 506] on button "Je demande mon devis gratuit" at bounding box center [740, 517] width 214 height 45
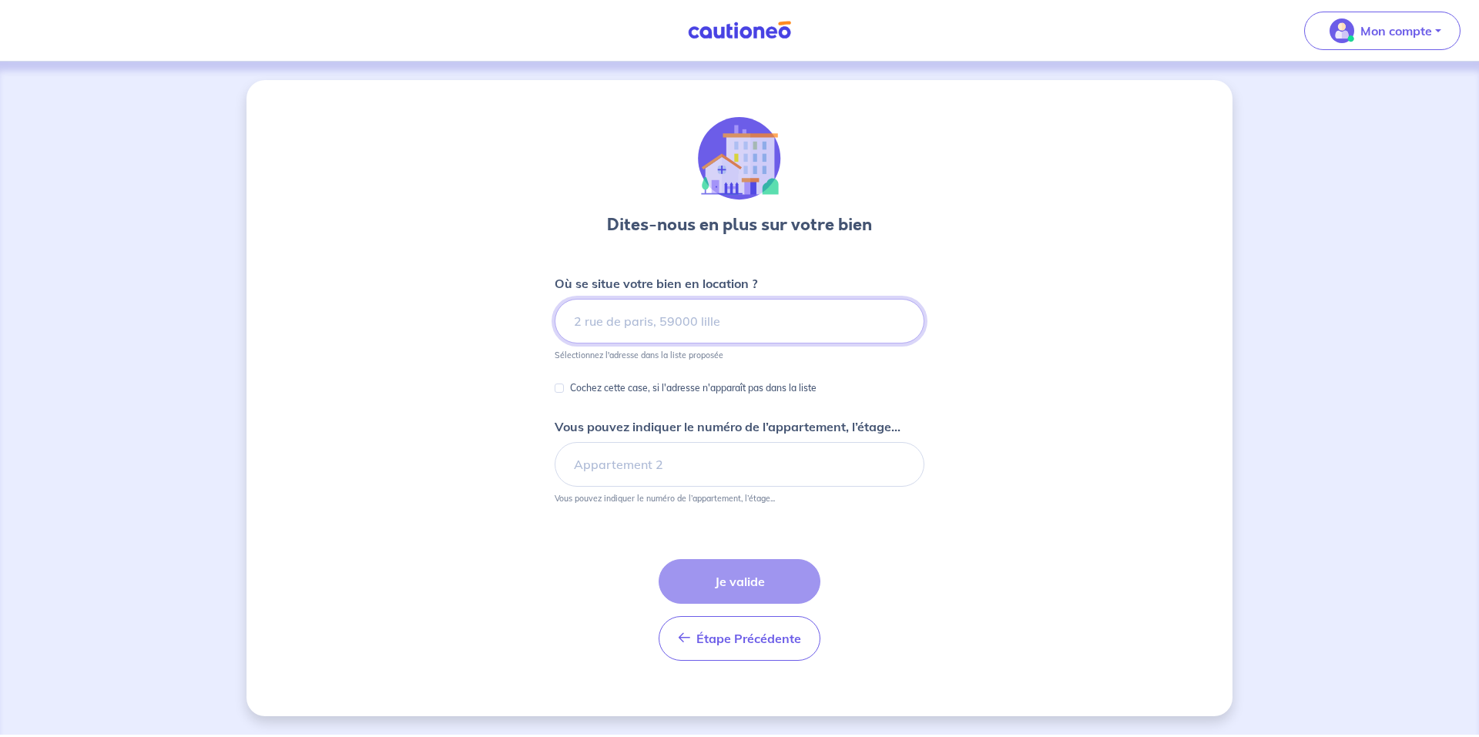
click at [587, 314] on input at bounding box center [740, 321] width 370 height 45
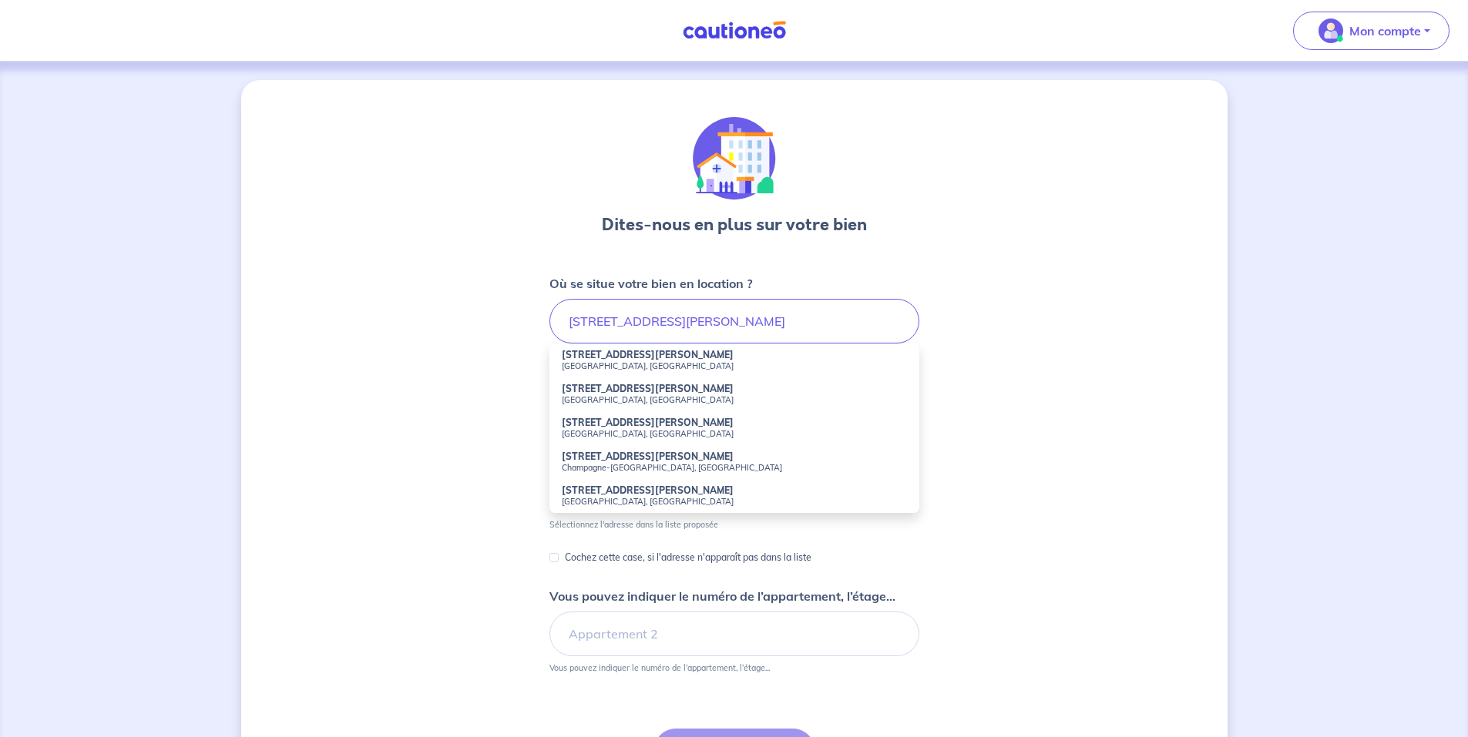
click at [602, 393] on strong "5 Avenue du Général de Gaulle" at bounding box center [648, 389] width 172 height 12
type input "5 Avenue du Général de Gaulle, Champigny-sur-Marne, France"
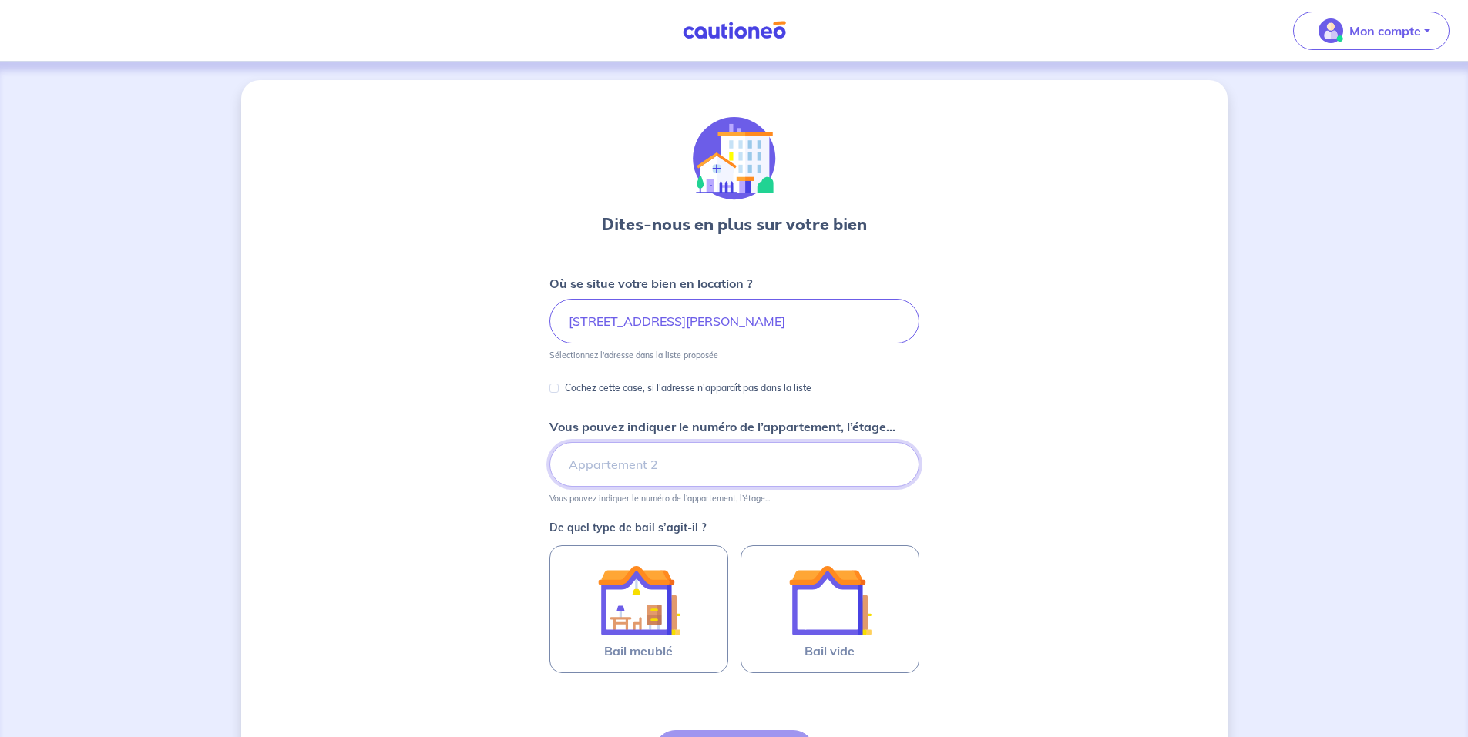
click at [596, 462] on input "Vous pouvez indiquer le numéro de l’appartement, l’étage..." at bounding box center [734, 464] width 370 height 45
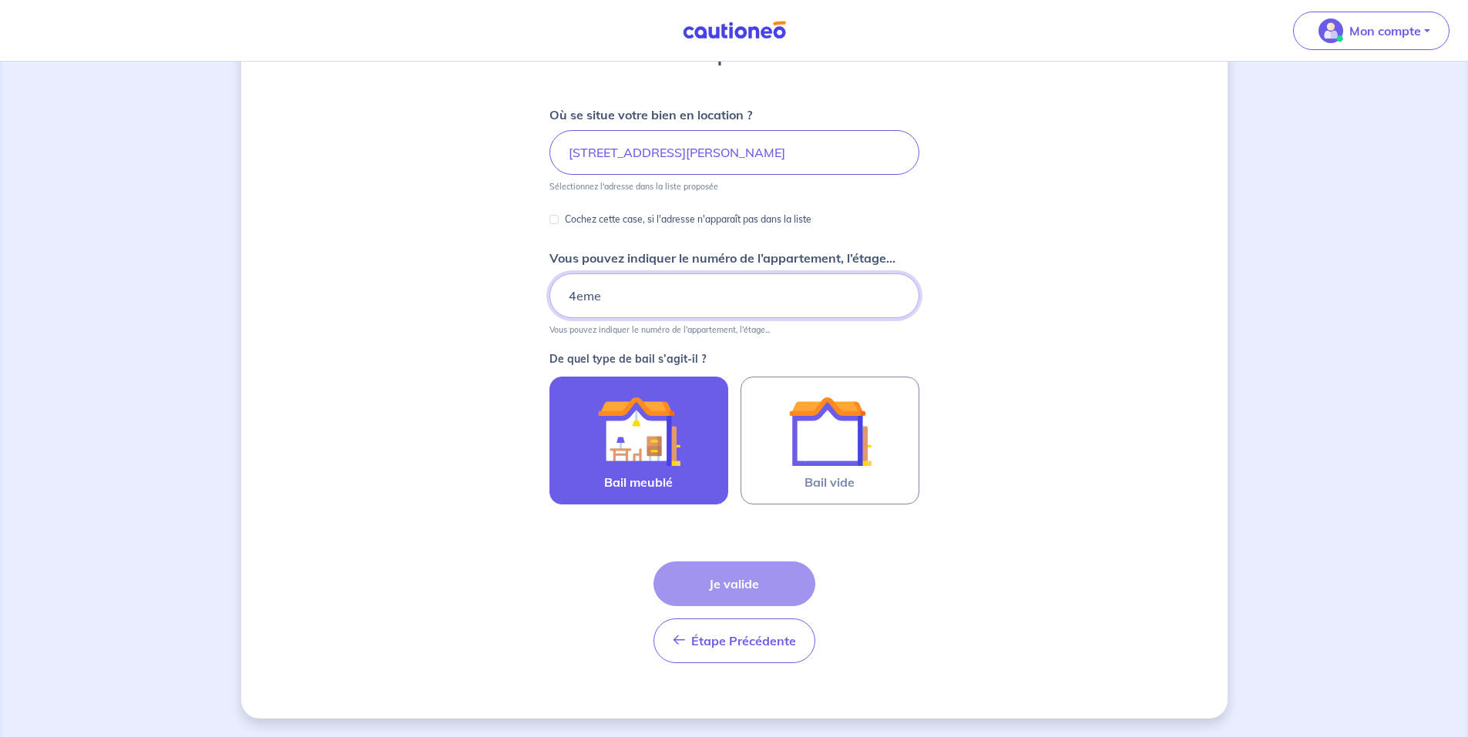
type input "4eme"
click at [606, 420] on img at bounding box center [638, 431] width 83 height 83
click at [0, 0] on input "Bail meublé" at bounding box center [0, 0] width 0 height 0
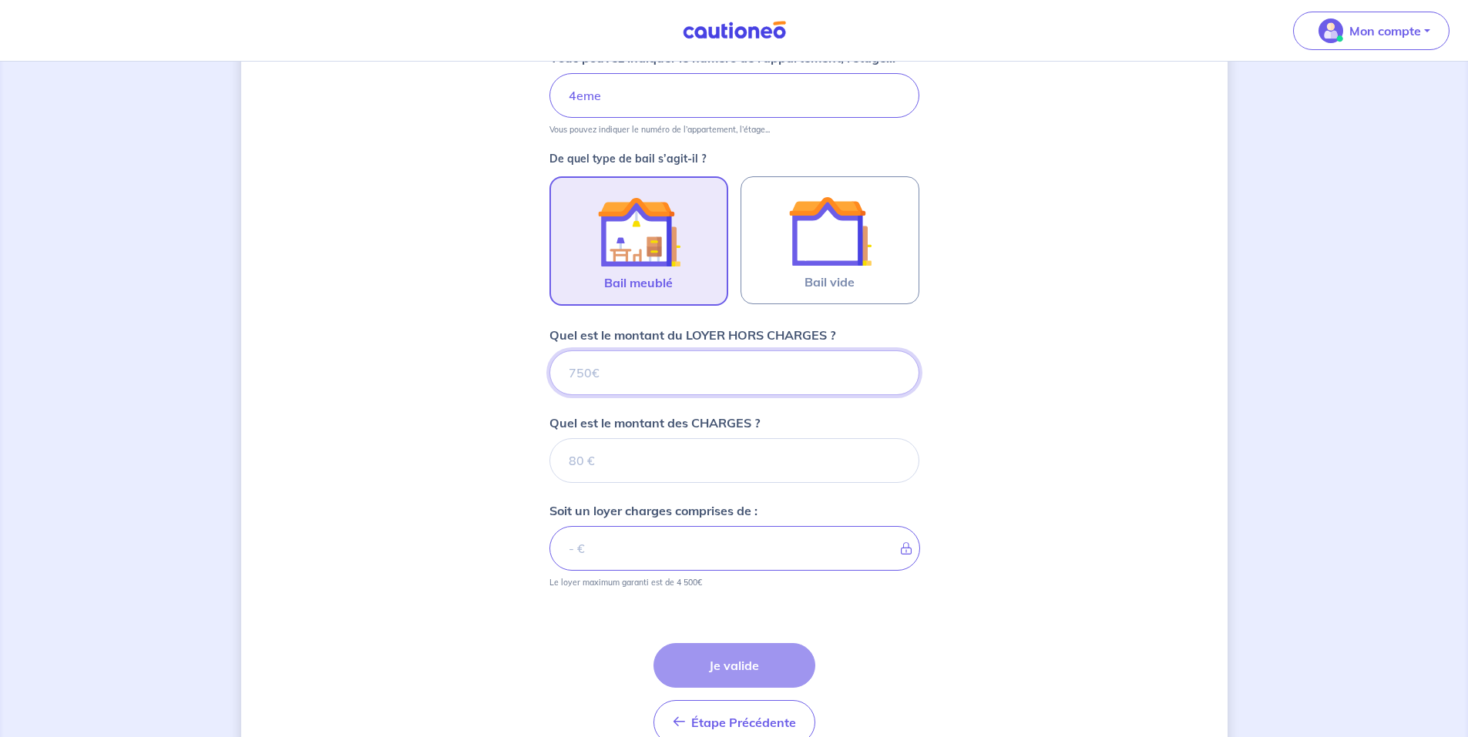
scroll to position [451, 0]
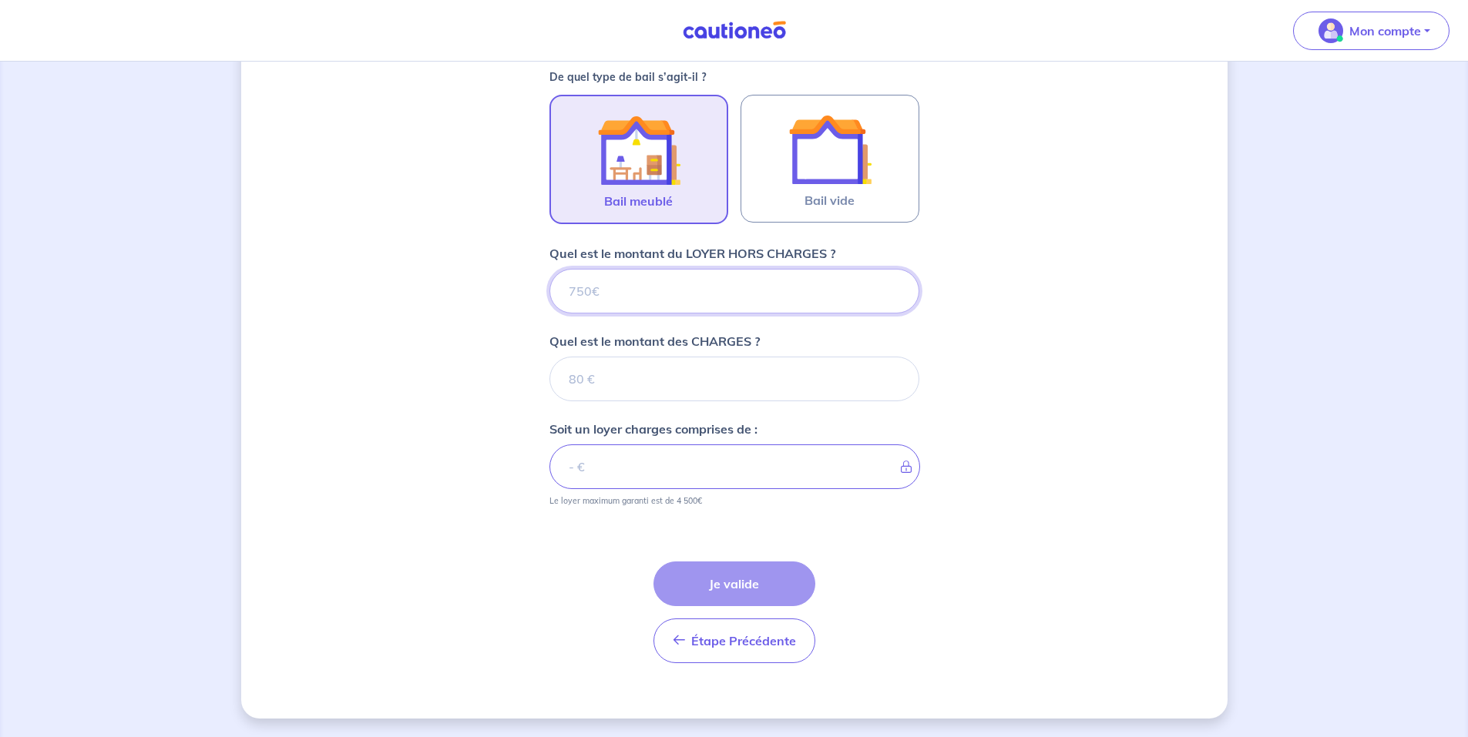
click at [589, 284] on input "Quel est le montant du LOYER HORS CHARGES ?" at bounding box center [734, 291] width 370 height 45
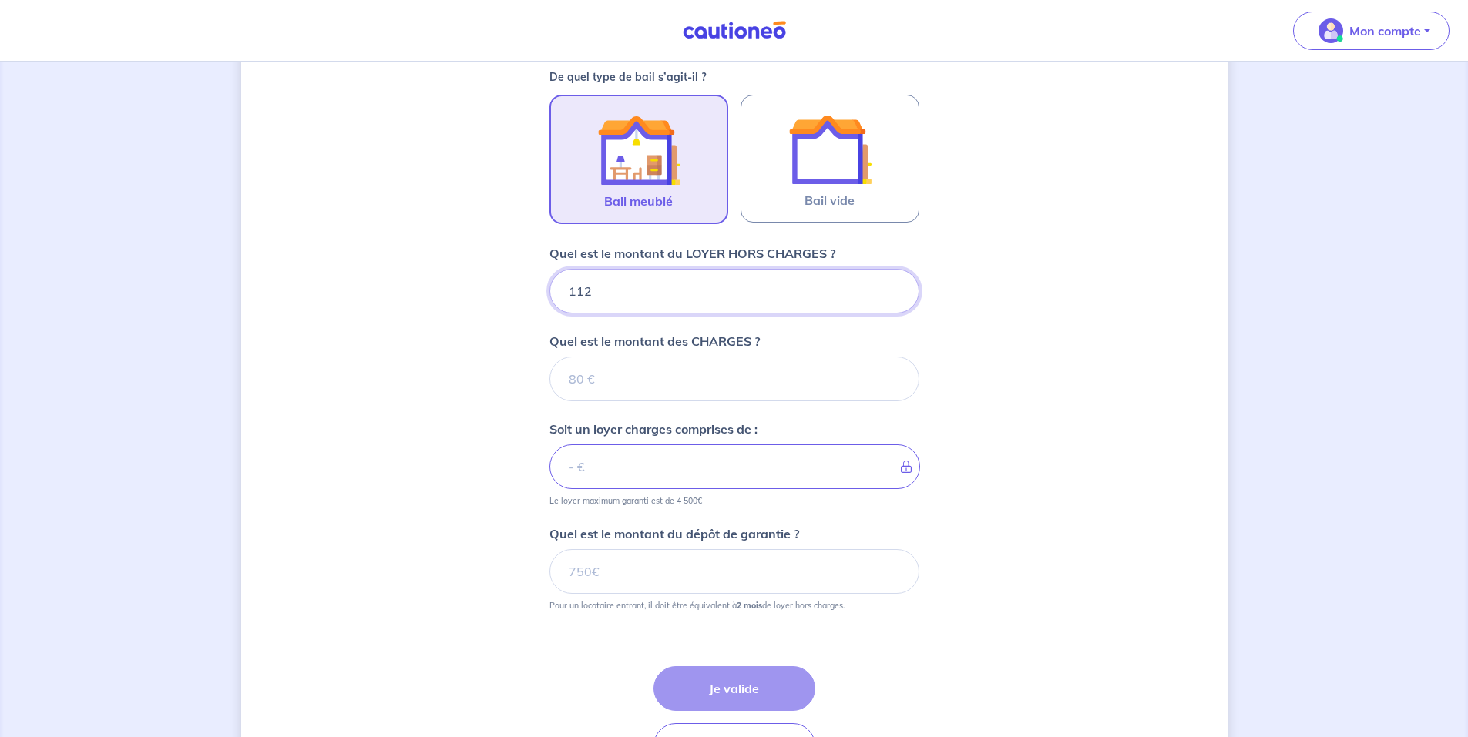
type input "1122"
type input "1122.56"
click at [607, 374] on input "Quel est le montant des CHARGES ?" at bounding box center [734, 379] width 370 height 45
type input "89"
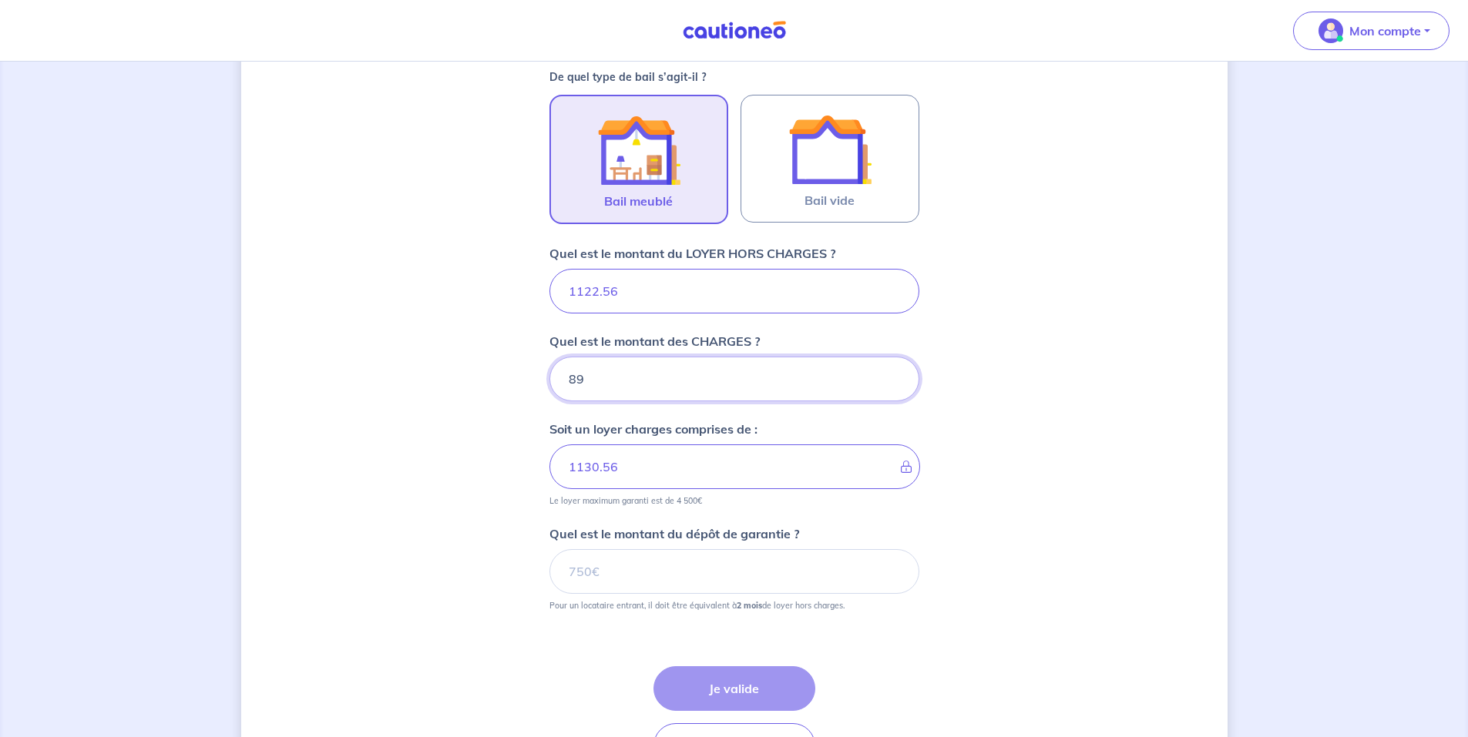
type input "1211.56"
type input "89.54"
type input "1212.1"
type input "89.4"
type input "1212.06"
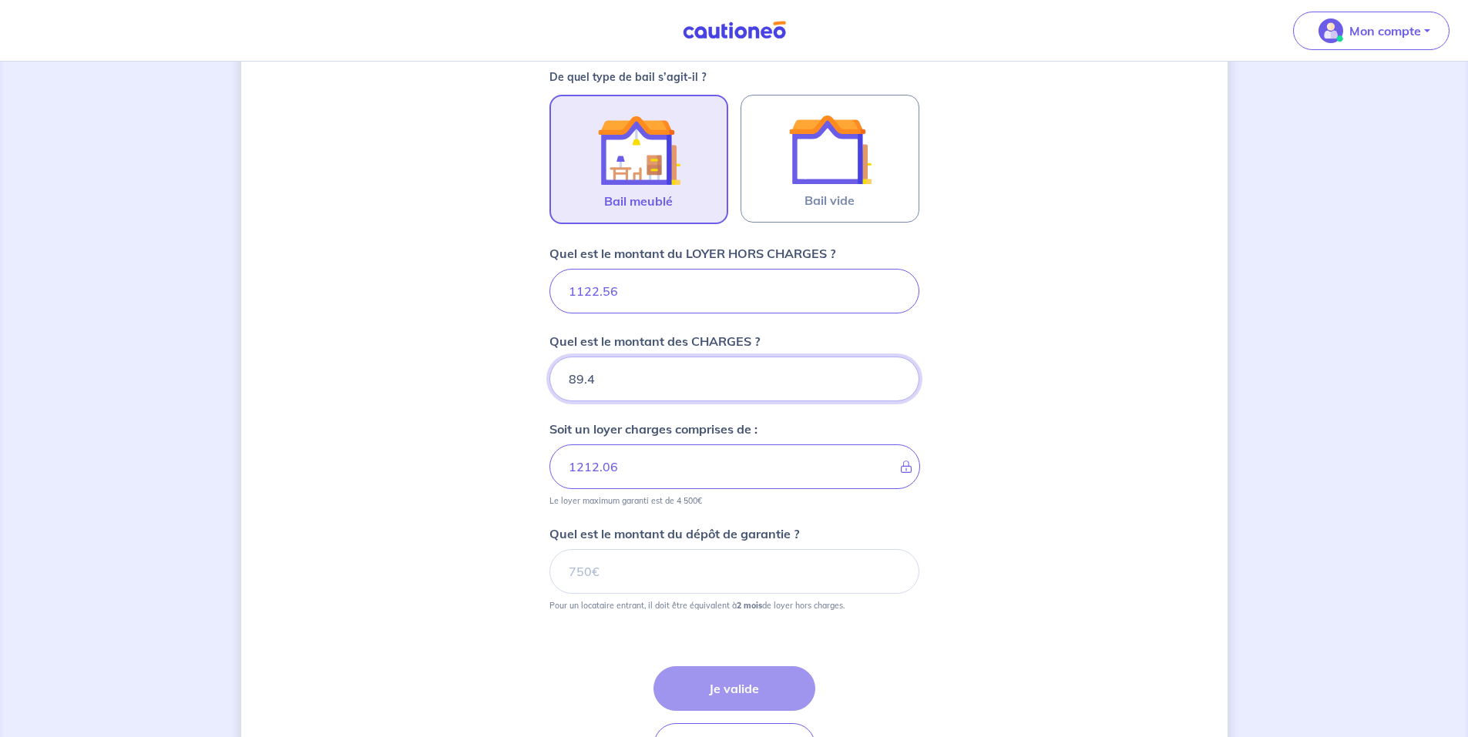
type input "89.44"
type input "1212"
type input "89.44"
click at [582, 573] on input "Quel est le montant du dépôt de garantie ?" at bounding box center [734, 571] width 370 height 45
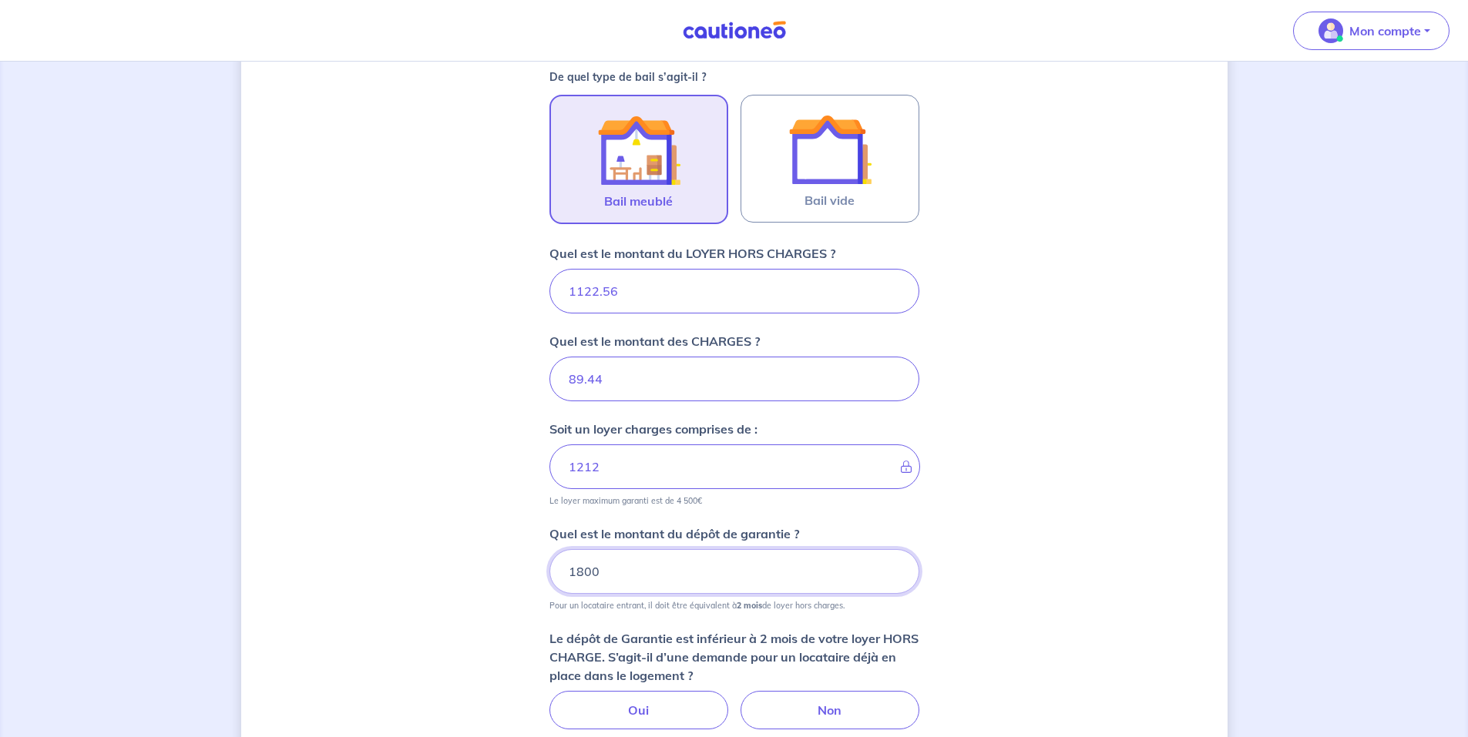
type input "1800"
click at [349, 376] on div "Dites-nous en plus sur votre bien Où se situe votre bien en location ? 5 Avenue…" at bounding box center [734, 285] width 986 height 1313
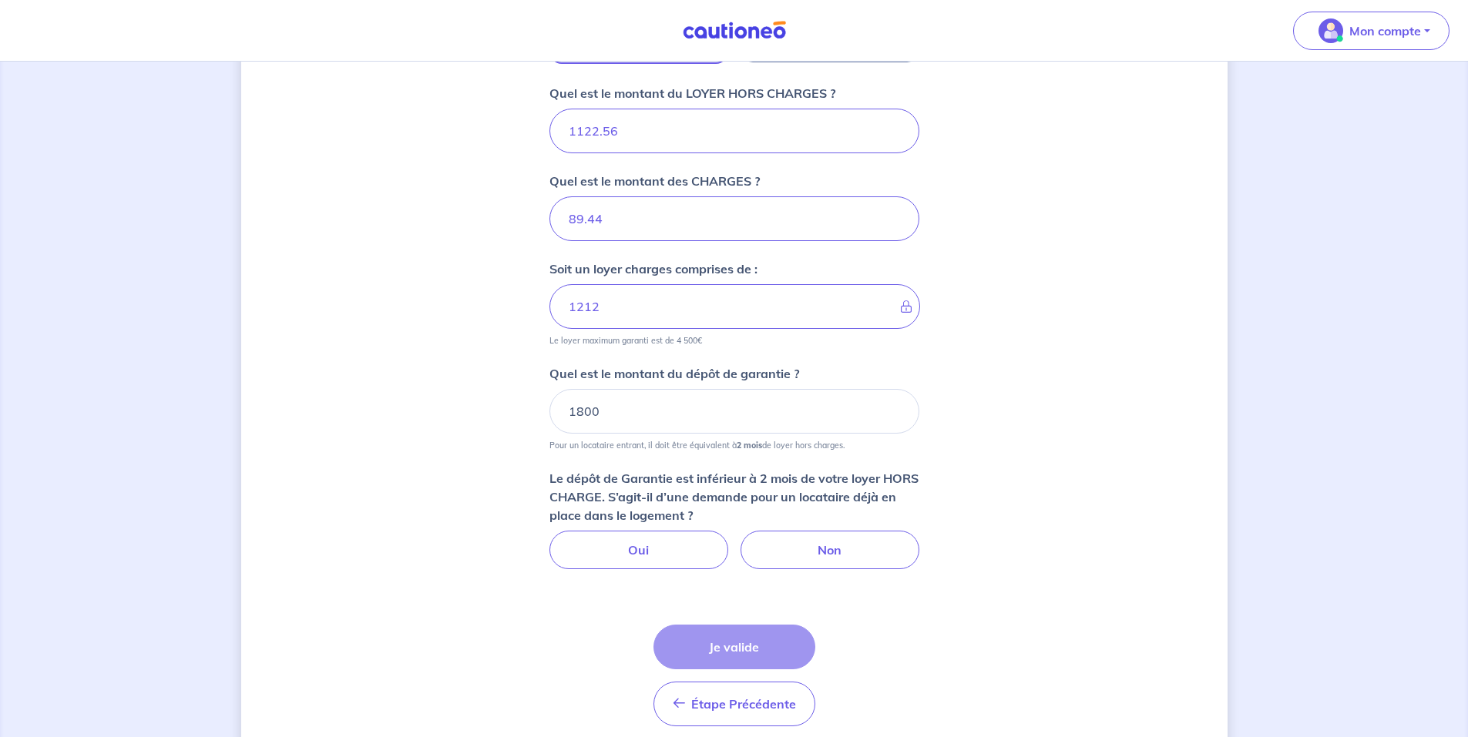
scroll to position [674, 0]
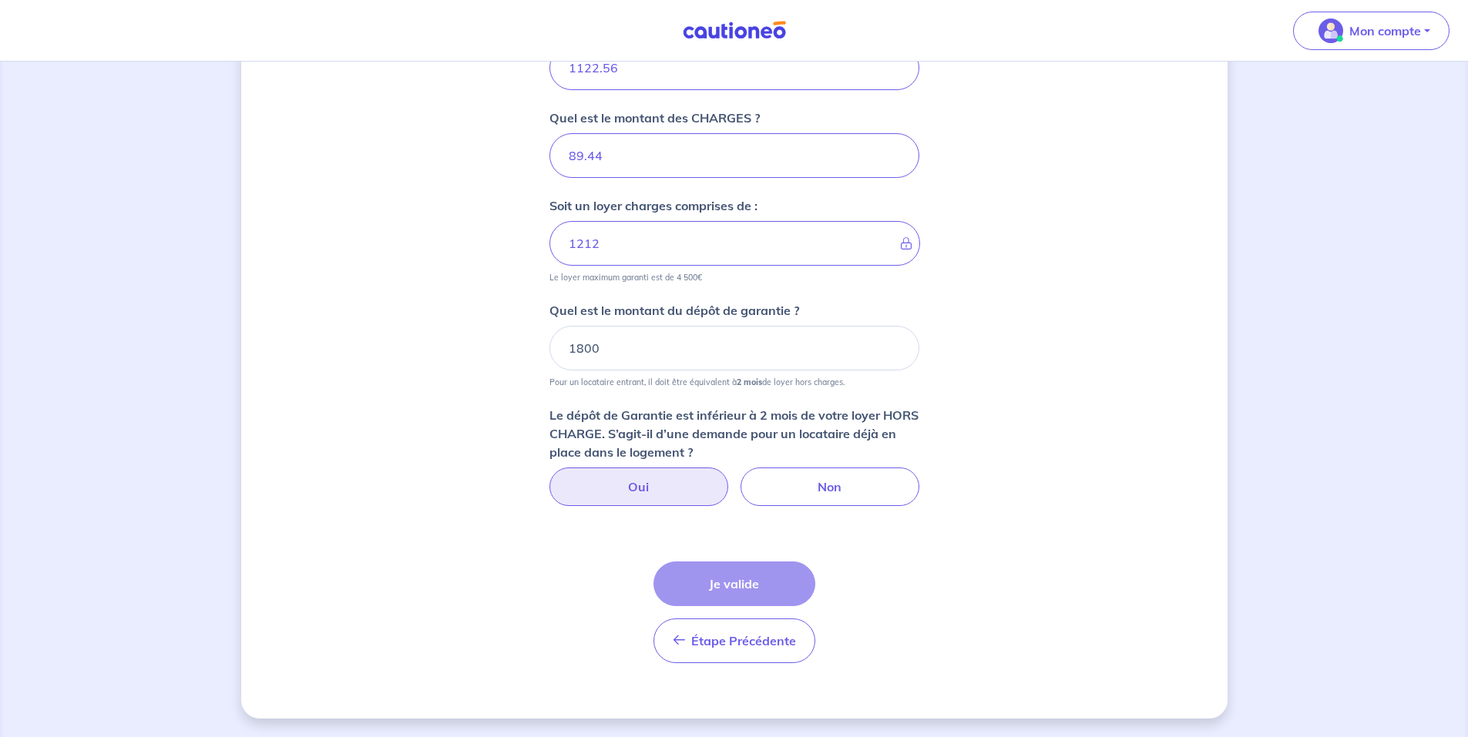
click at [650, 484] on label "Oui" at bounding box center [638, 487] width 179 height 39
click at [729, 478] on input "Oui" at bounding box center [734, 473] width 10 height 10
radio input "true"
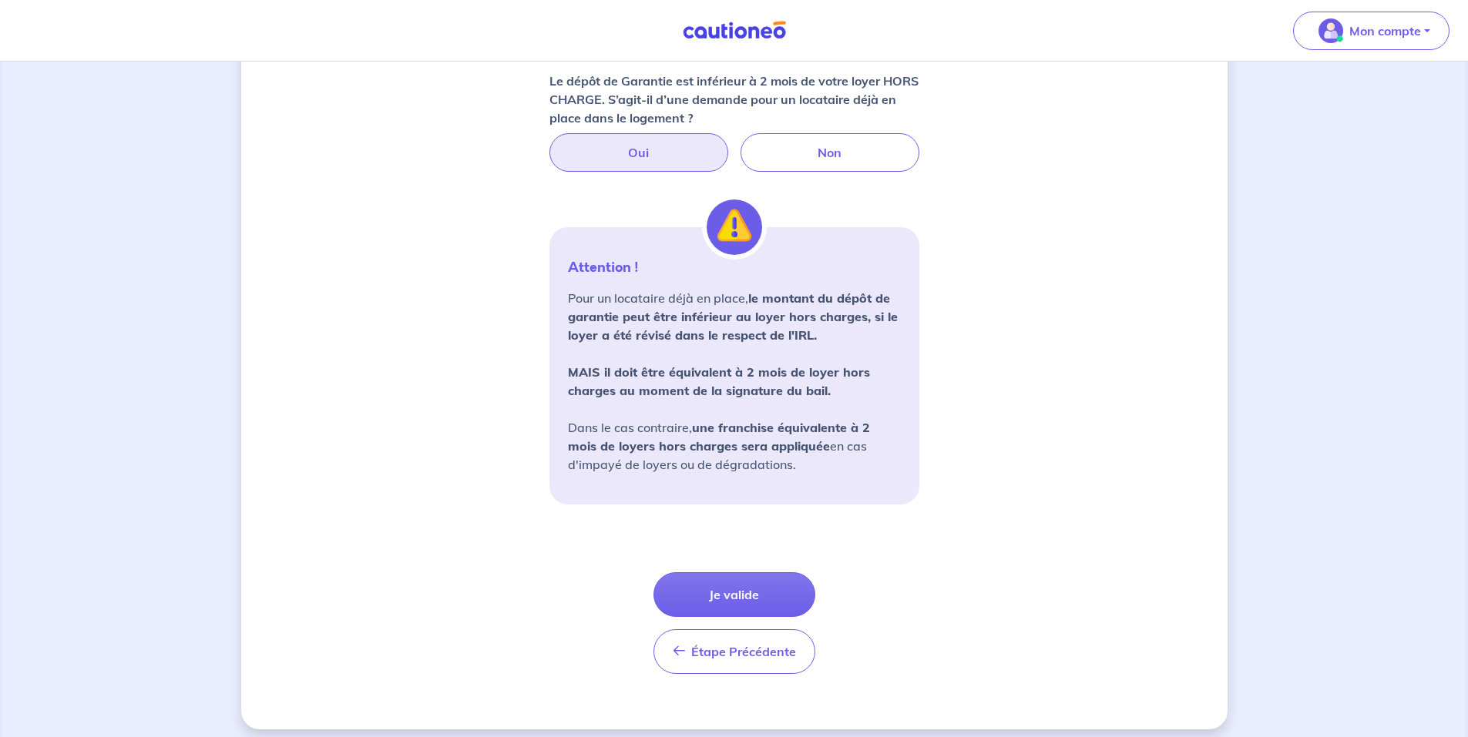
scroll to position [1019, 0]
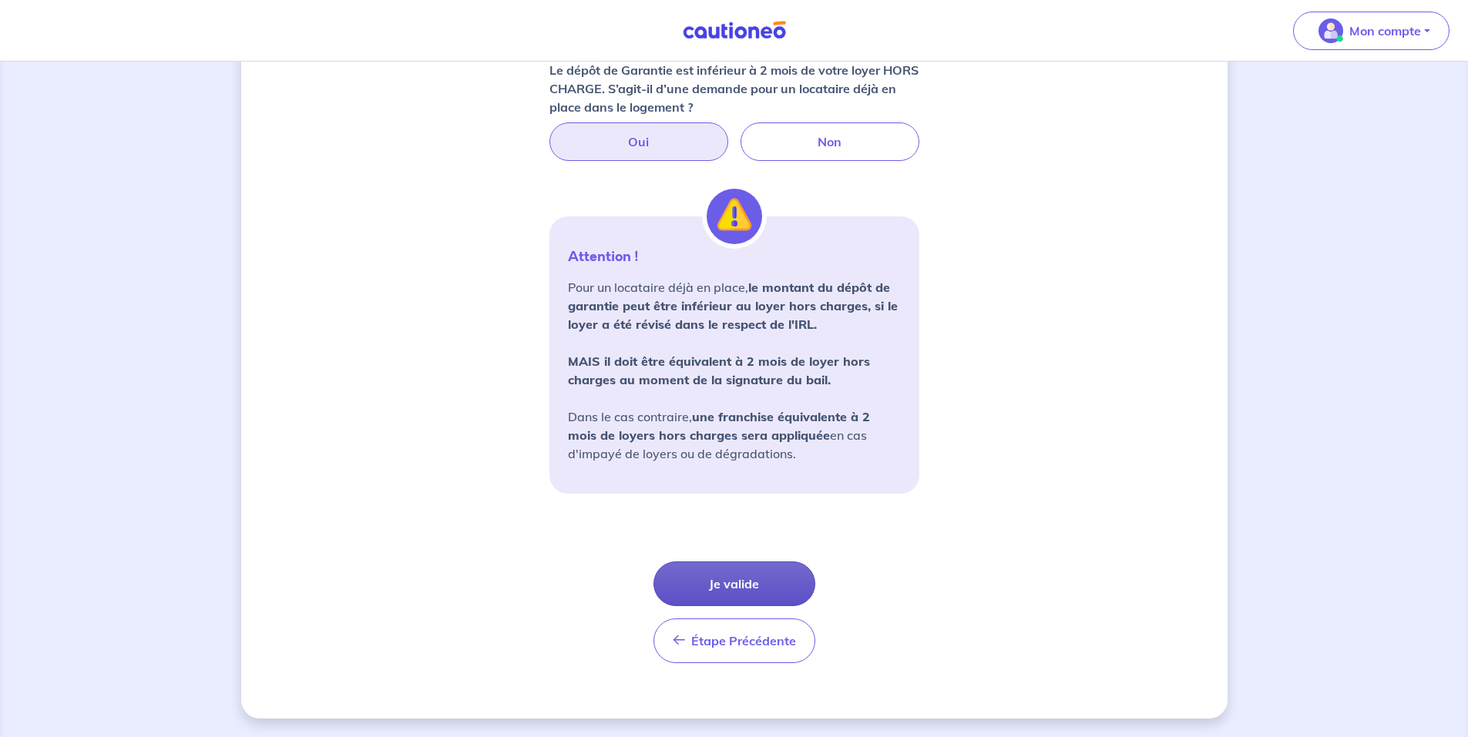
click at [738, 583] on button "Je valide" at bounding box center [734, 584] width 162 height 45
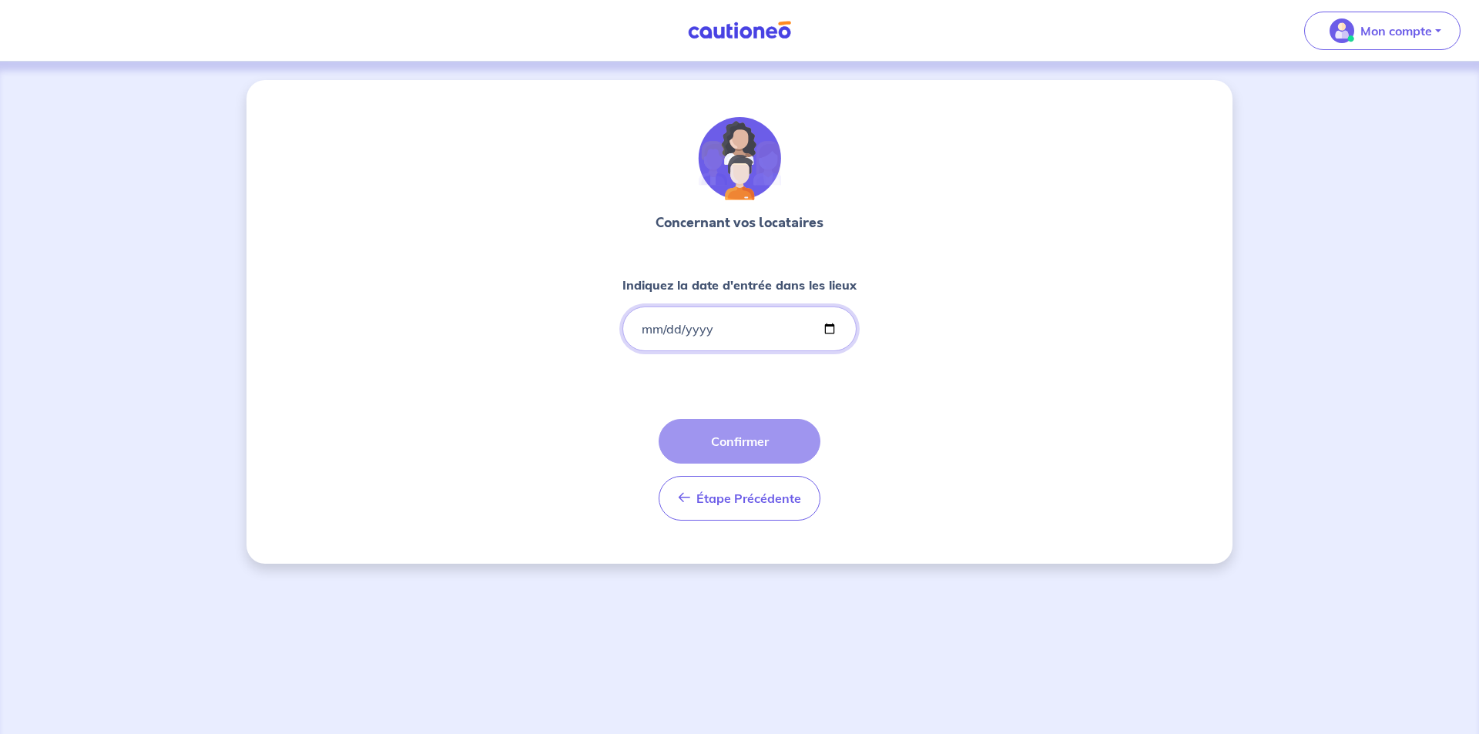
click at [668, 326] on input "Indiquez la date d'entrée dans les lieux" at bounding box center [740, 329] width 234 height 45
click at [641, 329] on input "Indiquez la date d'entrée dans les lieux" at bounding box center [740, 329] width 234 height 45
click at [646, 327] on input "Indiquez la date d'entrée dans les lieux" at bounding box center [740, 329] width 234 height 45
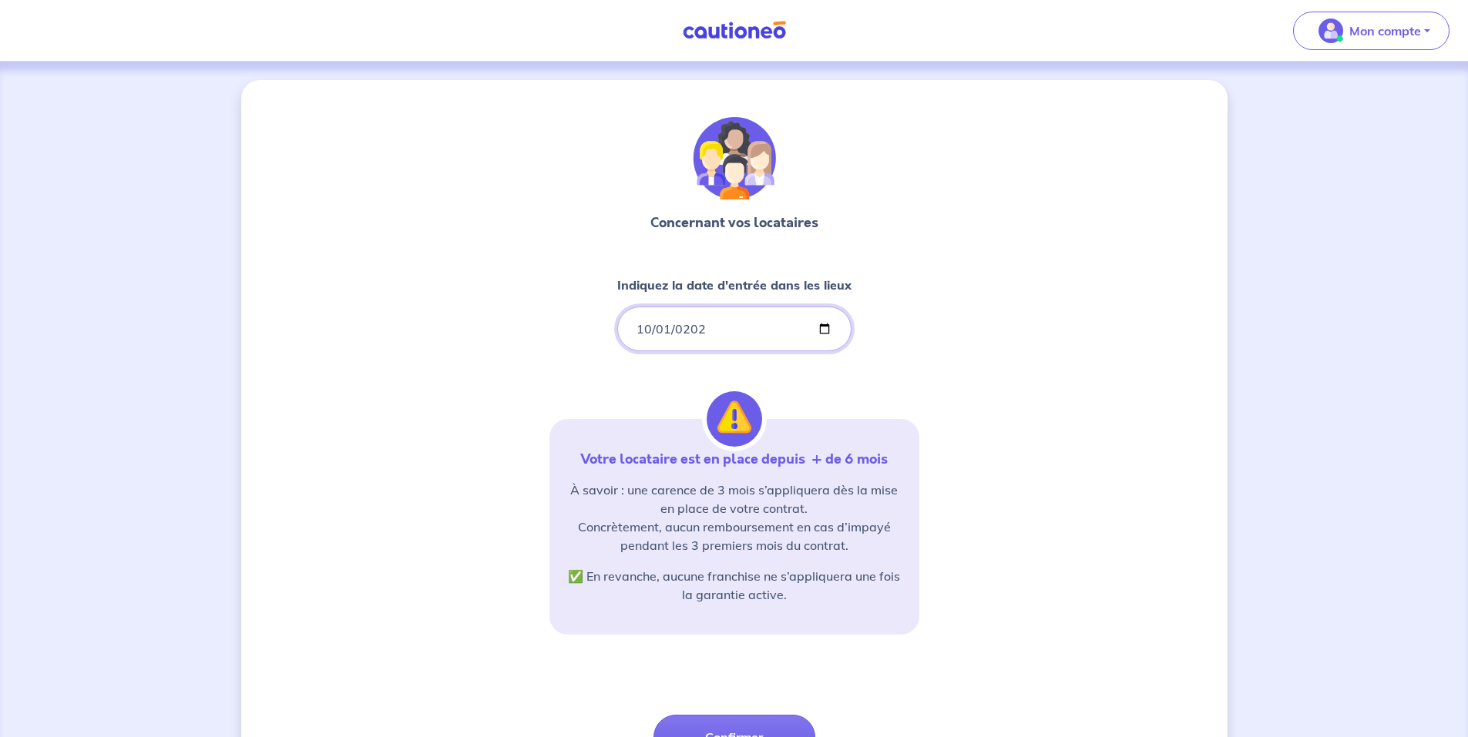
type input "2022-10-01"
click at [442, 401] on div "Concernant vos locataires Indiquez la date d'entrée dans les lieux 2022-10-01 V…" at bounding box center [734, 470] width 986 height 780
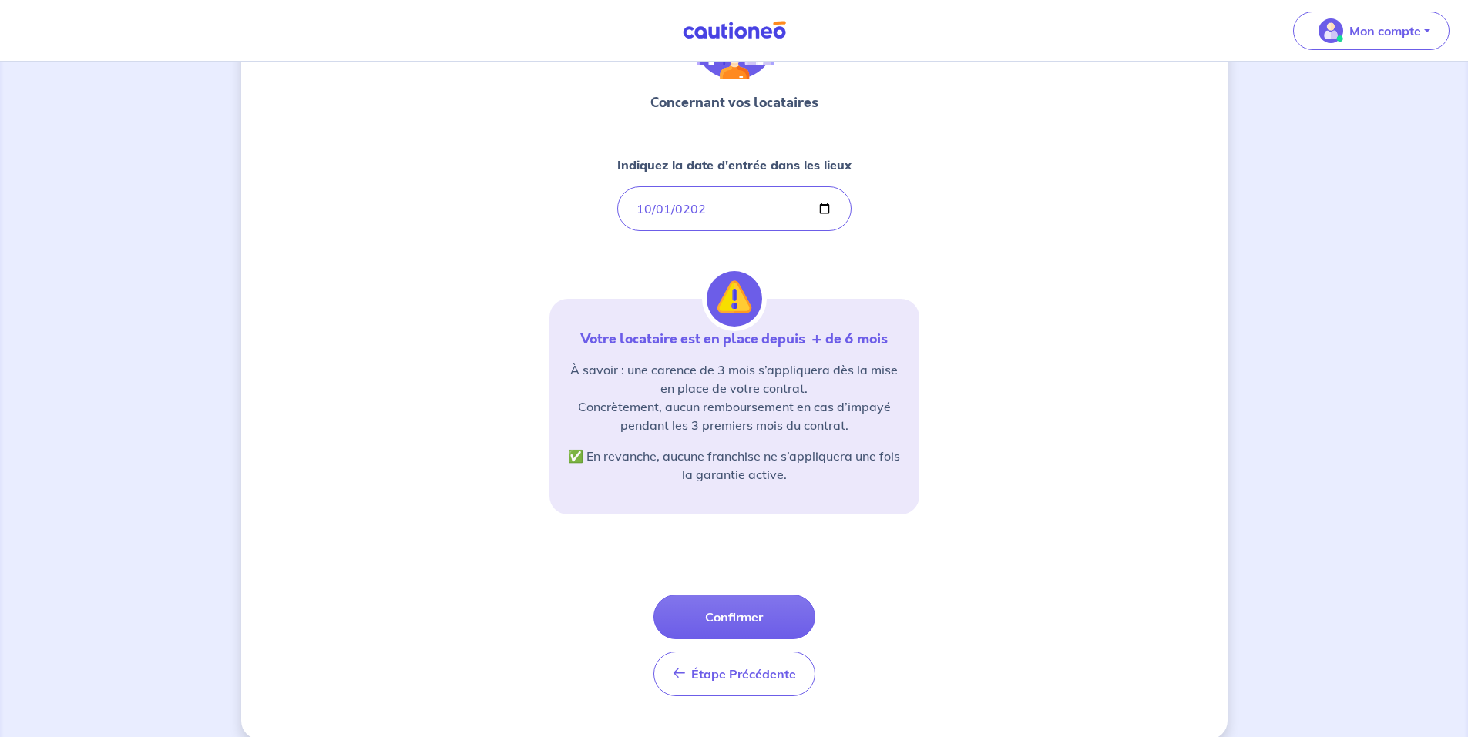
scroll to position [141, 0]
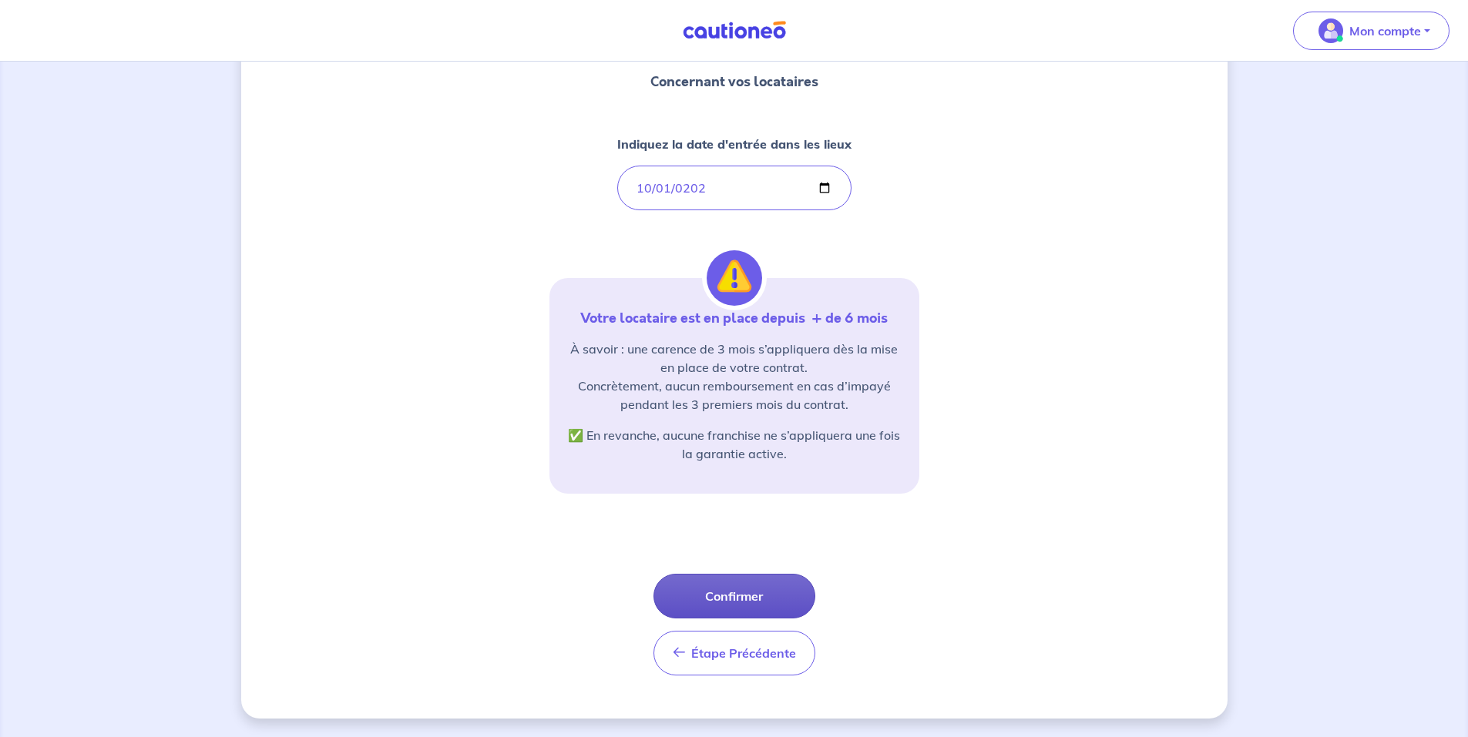
click at [724, 595] on button "Confirmer" at bounding box center [734, 596] width 162 height 45
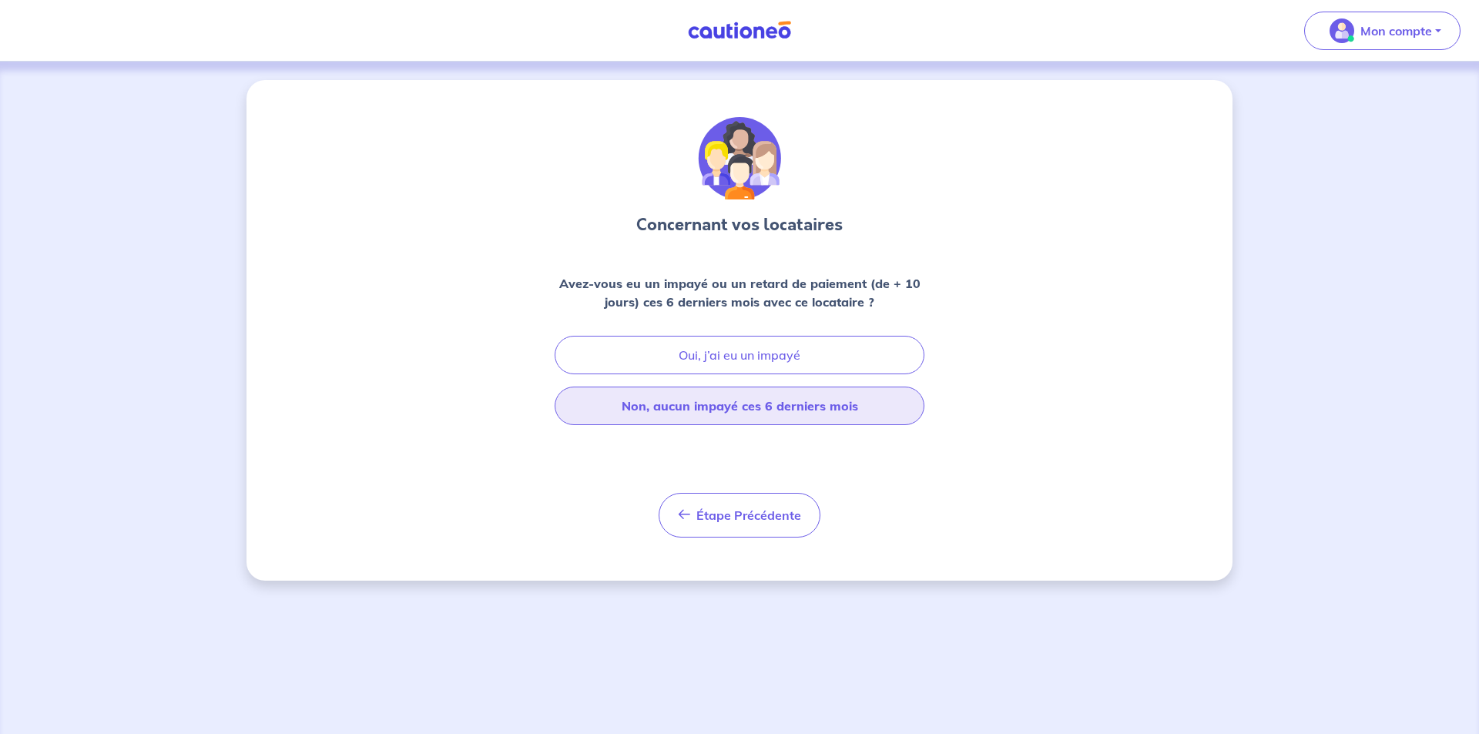
click at [684, 413] on button "Non, aucun impayé ces 6 derniers mois" at bounding box center [740, 406] width 370 height 39
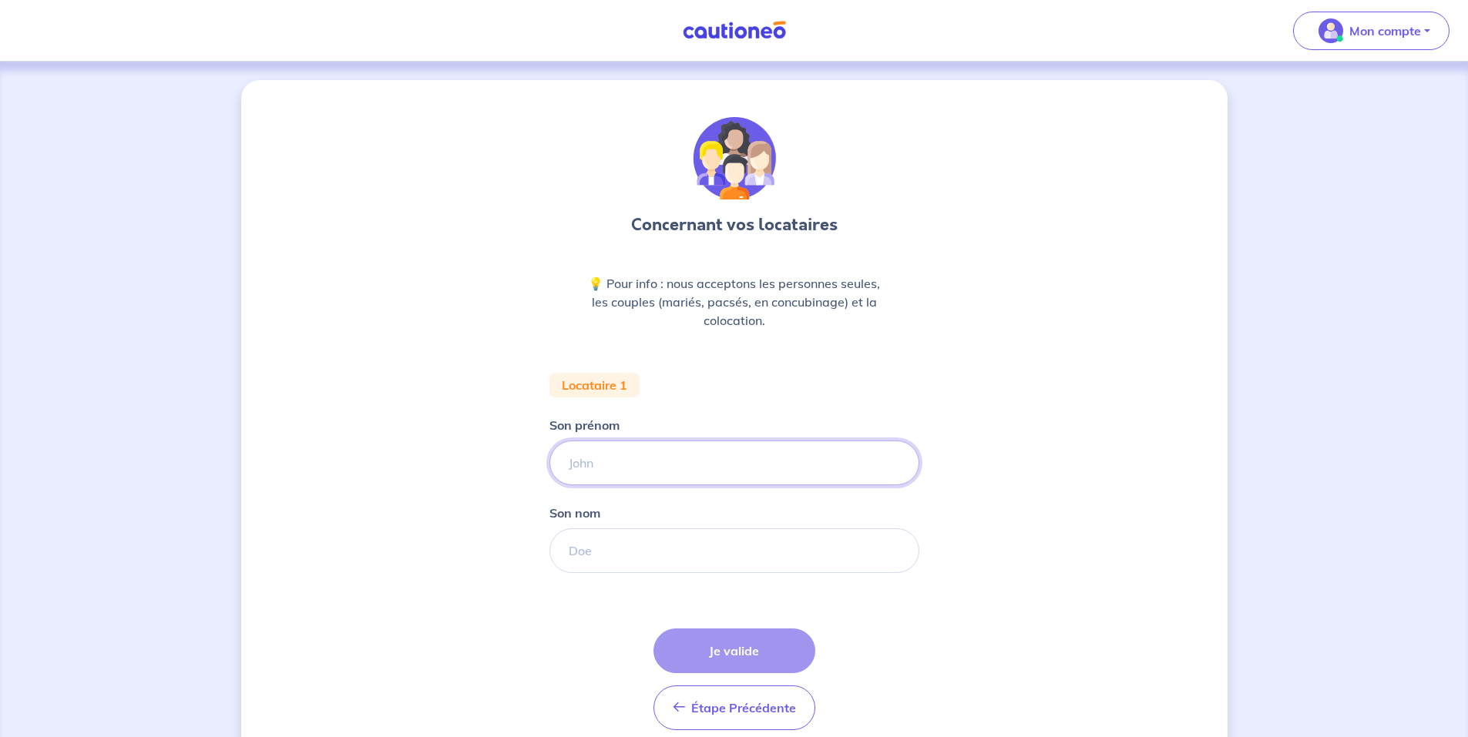
click at [586, 472] on input "Son prénom" at bounding box center [734, 463] width 370 height 45
type input "Chelsea"
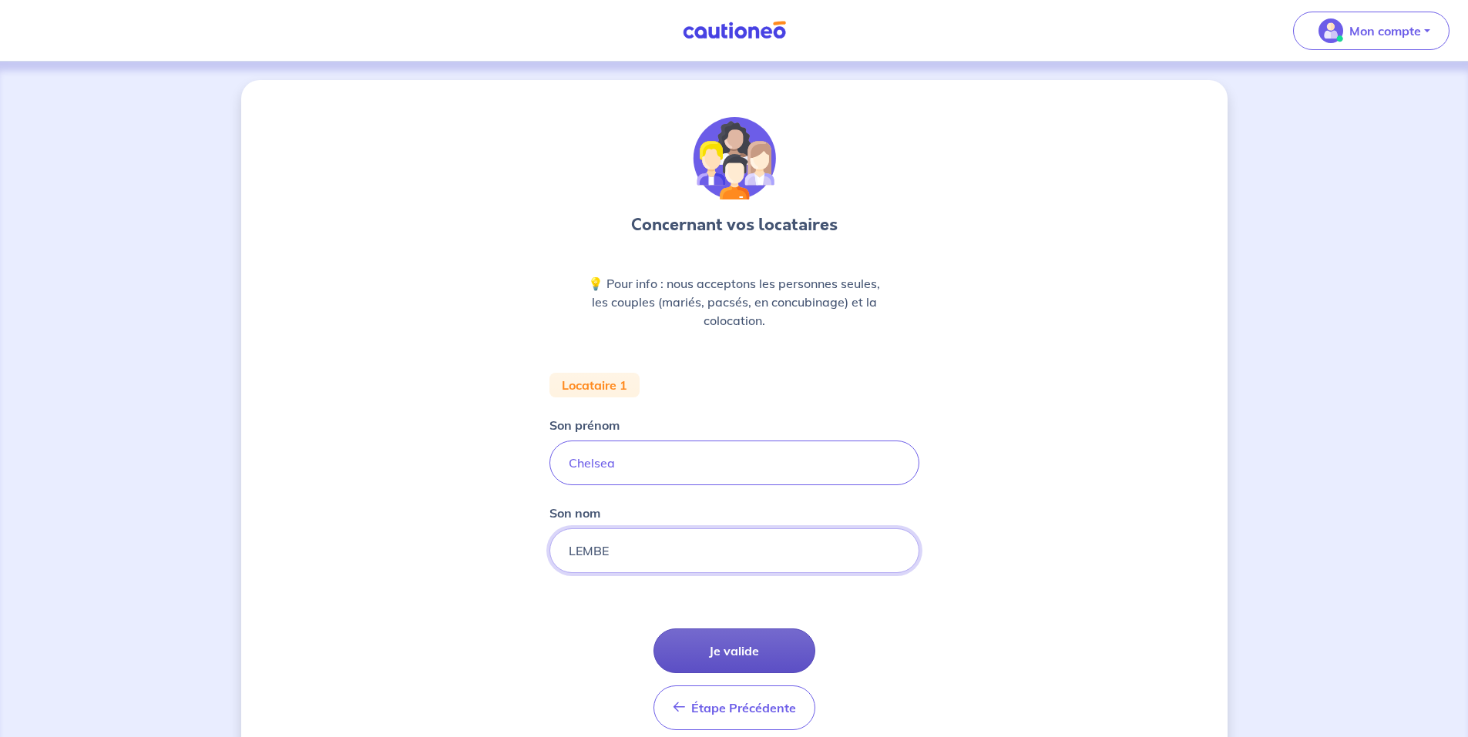
type input "LEMBE"
click at [732, 659] on button "Je valide" at bounding box center [734, 651] width 162 height 45
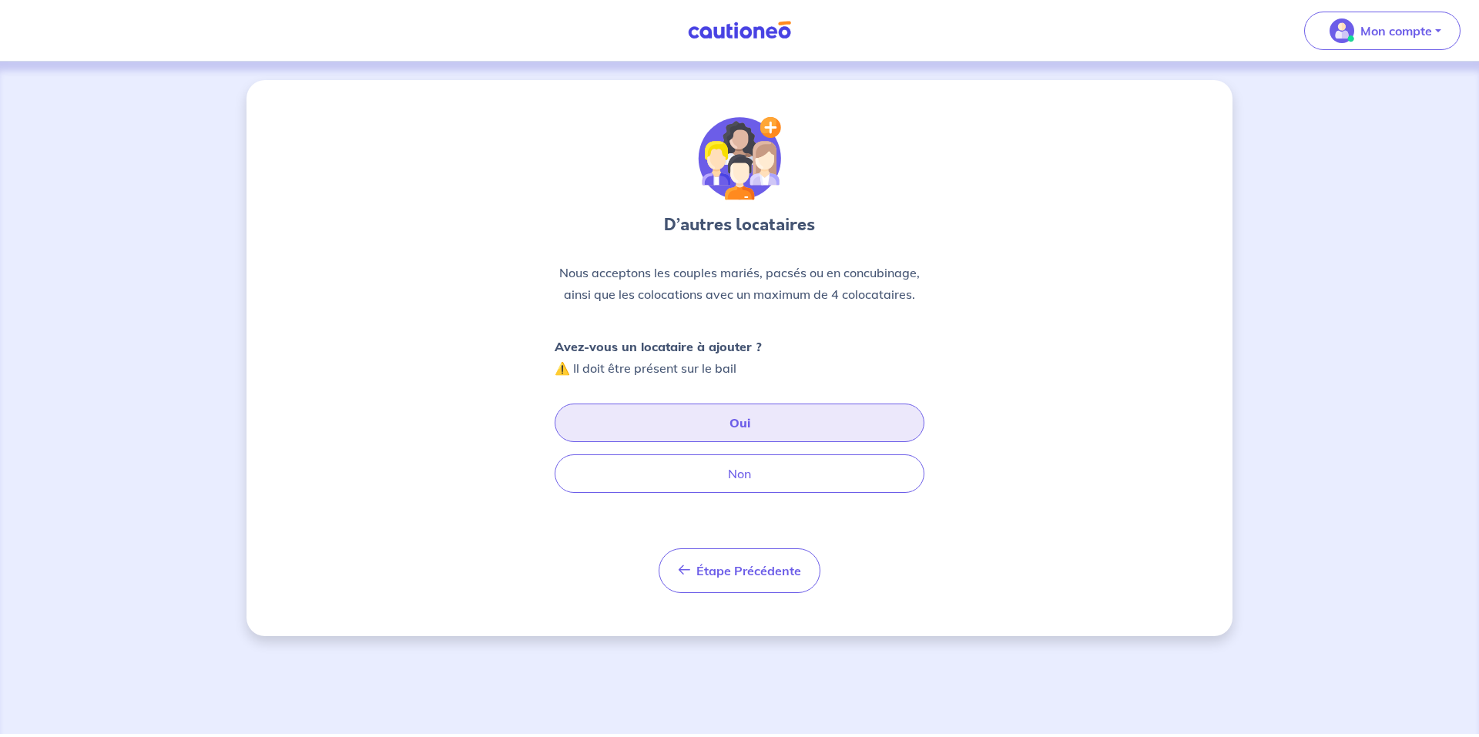
click at [666, 428] on button "Oui" at bounding box center [740, 423] width 370 height 39
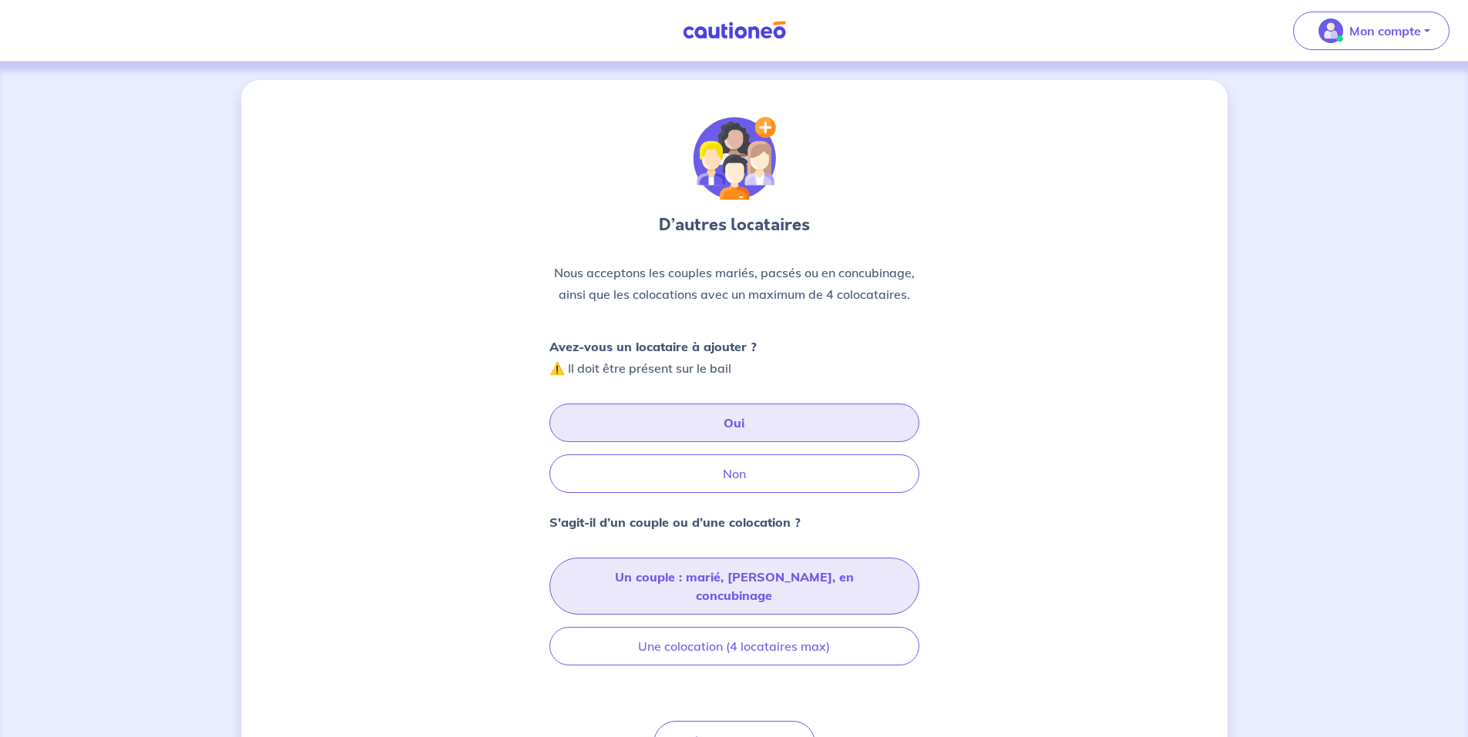
click at [599, 577] on button "Un couple : marié, pacsé, en concubinage" at bounding box center [734, 586] width 370 height 57
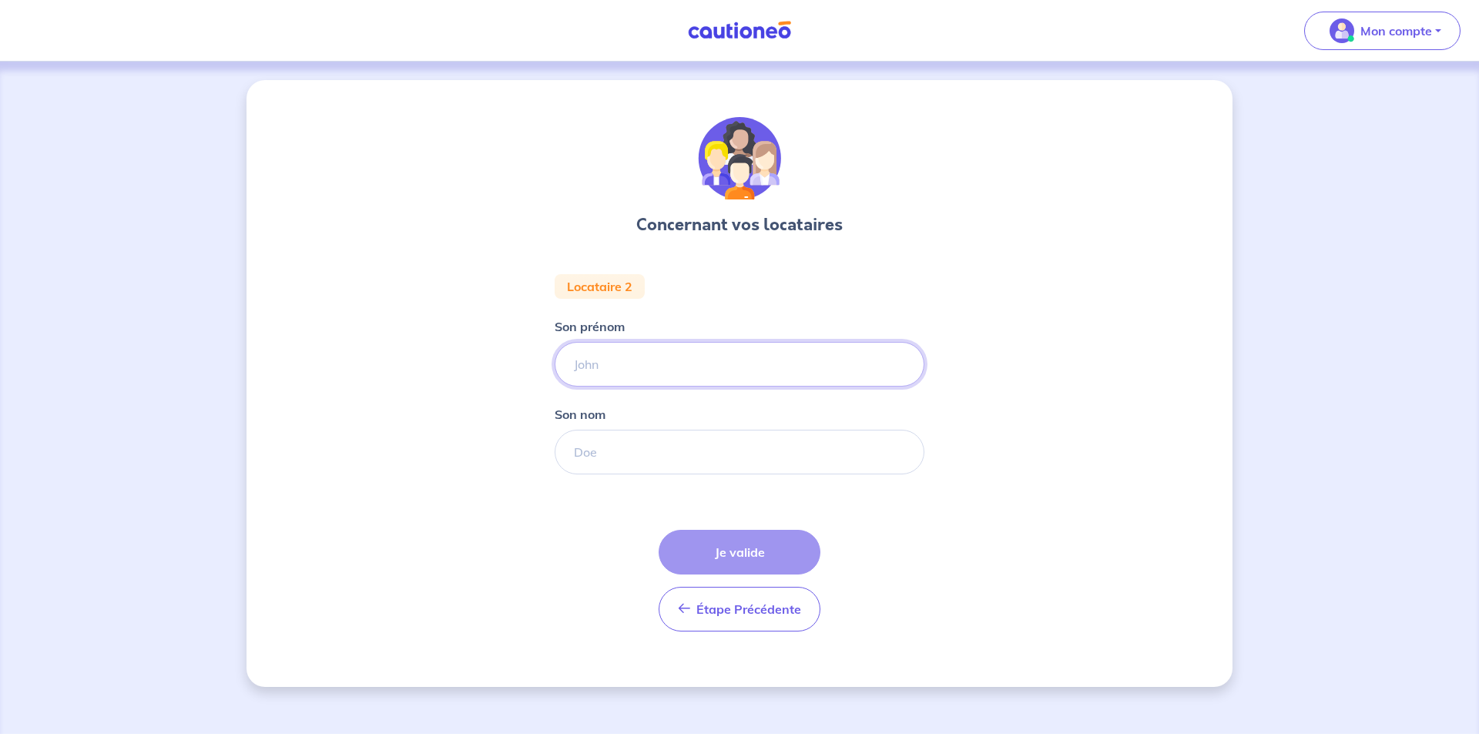
click at [628, 373] on input "Son prénom" at bounding box center [740, 364] width 370 height 45
type input "Jason"
type input "GEORGE"
click at [743, 561] on button "Je valide" at bounding box center [740, 552] width 162 height 45
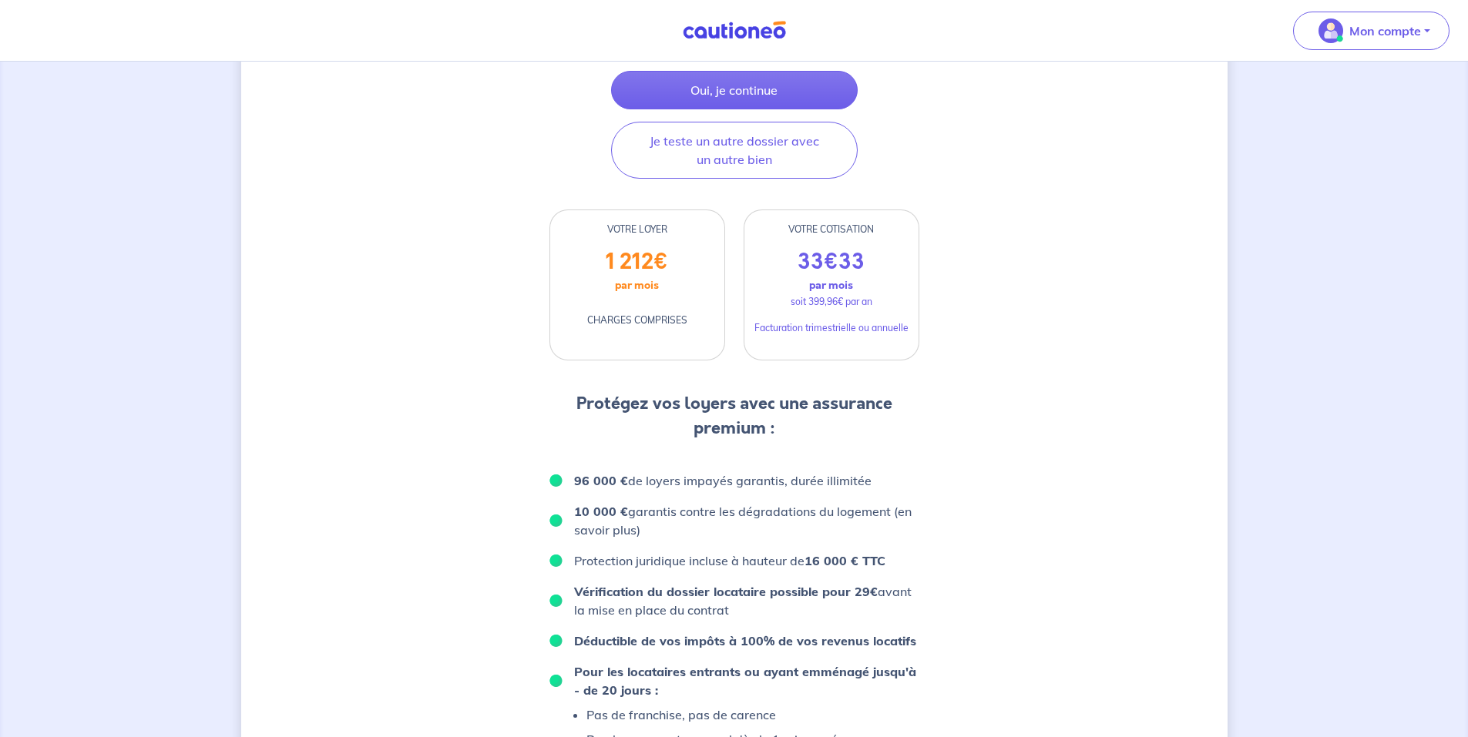
scroll to position [308, 0]
